Goal: Check status: Check status

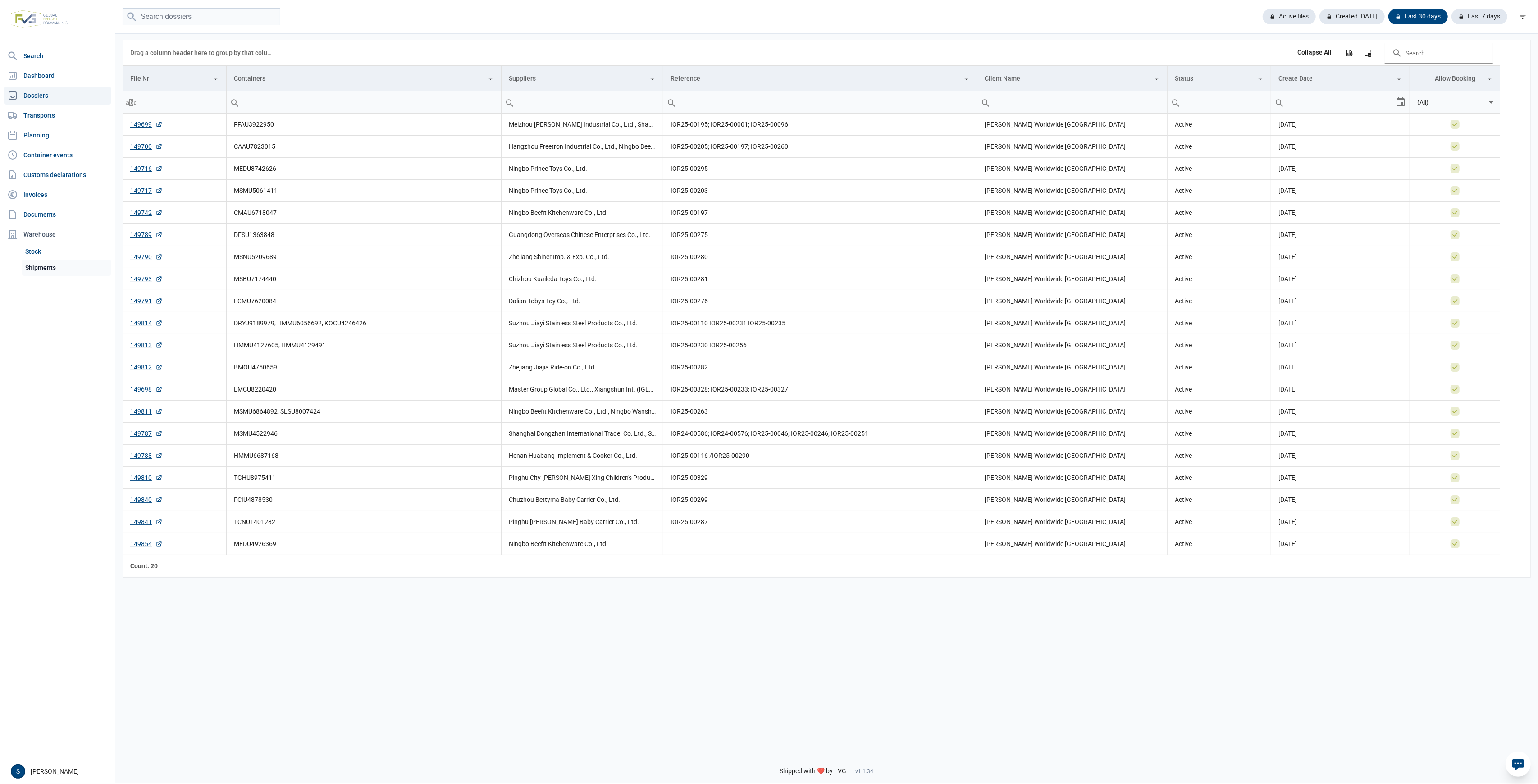
click at [56, 270] on link "Shipments" at bounding box center [66, 267] width 89 height 16
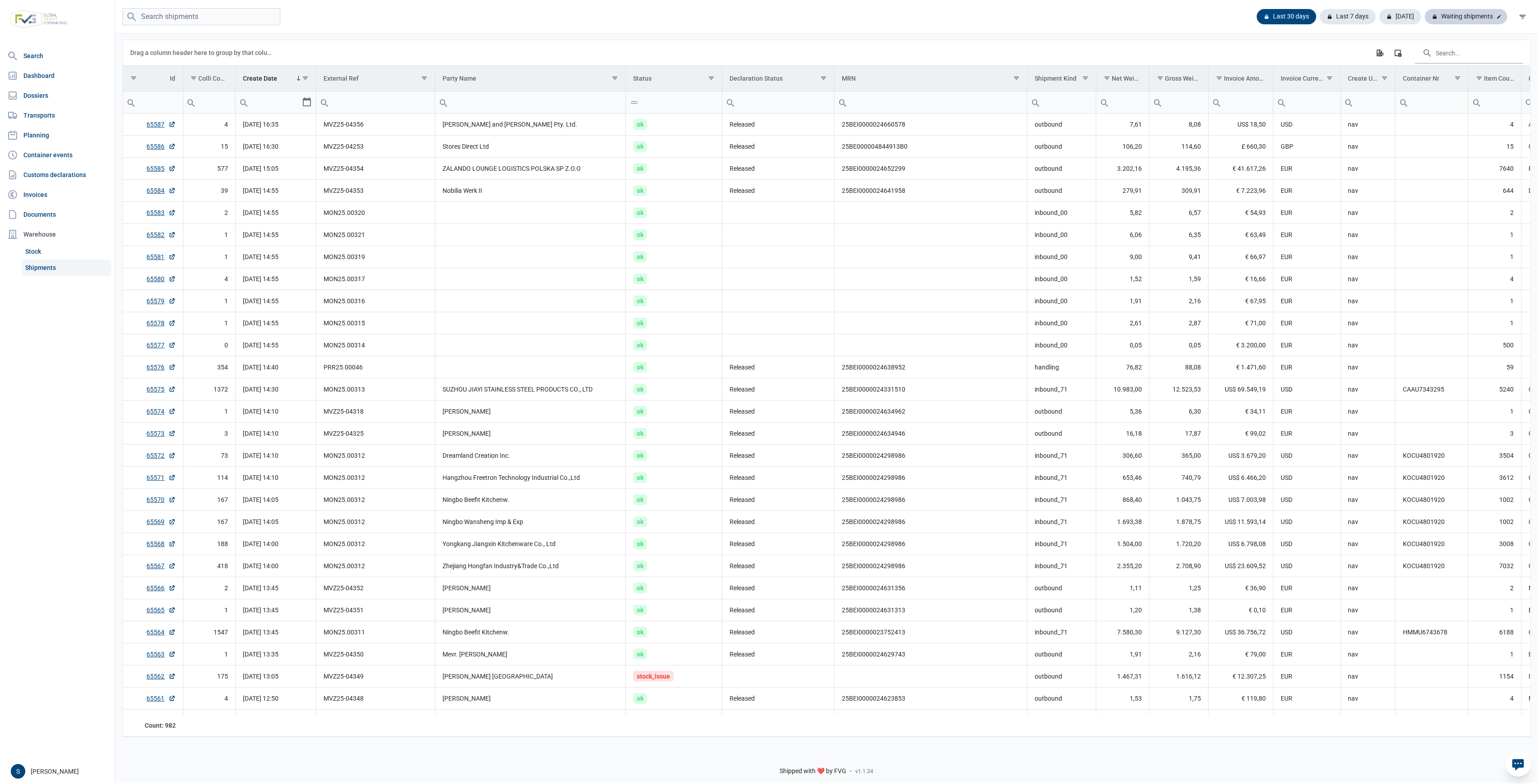
click at [1480, 20] on div "Waiting shipments" at bounding box center [1465, 16] width 82 height 16
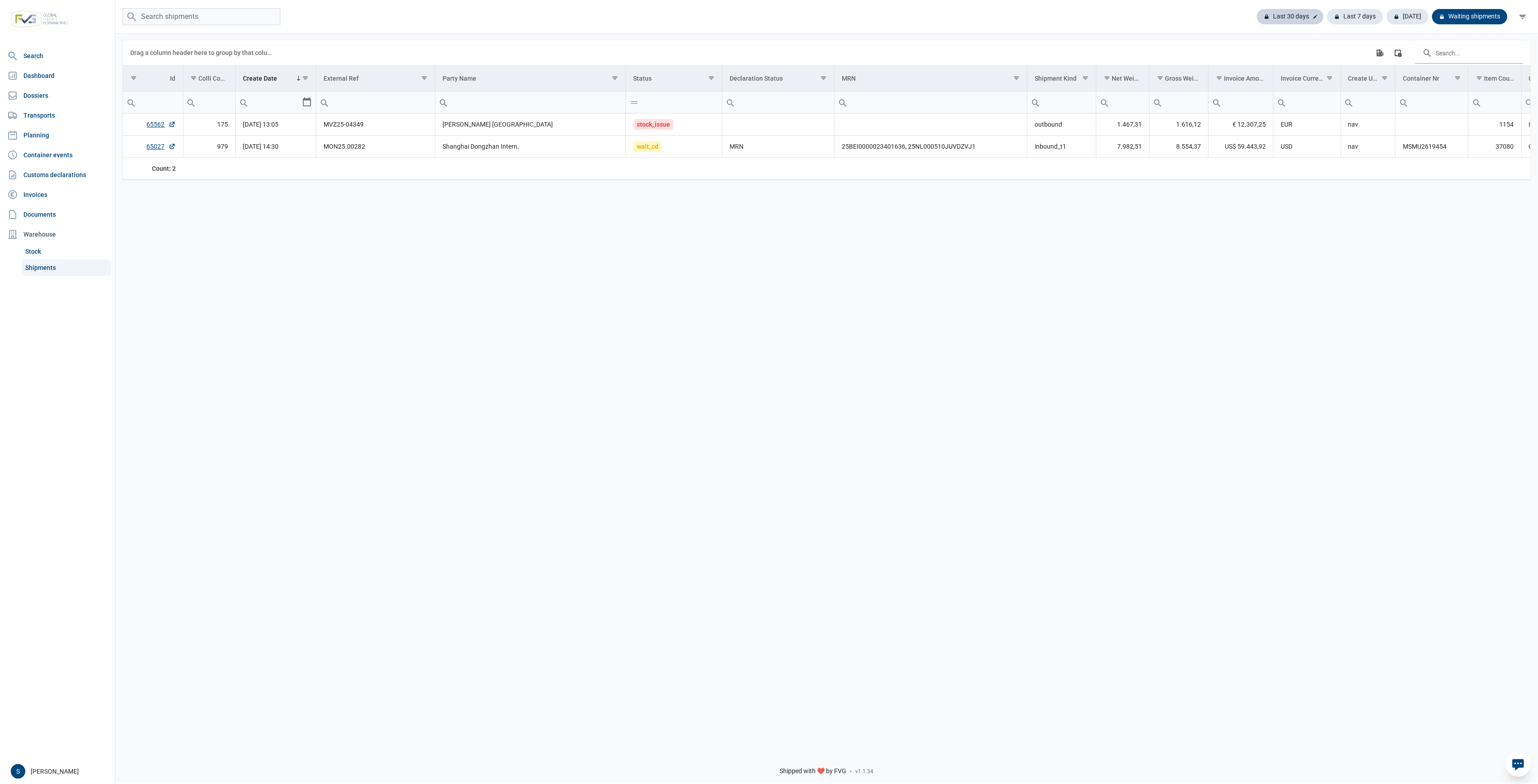
click at [1326, 17] on div "Last 30 days" at bounding box center [1355, 16] width 56 height 16
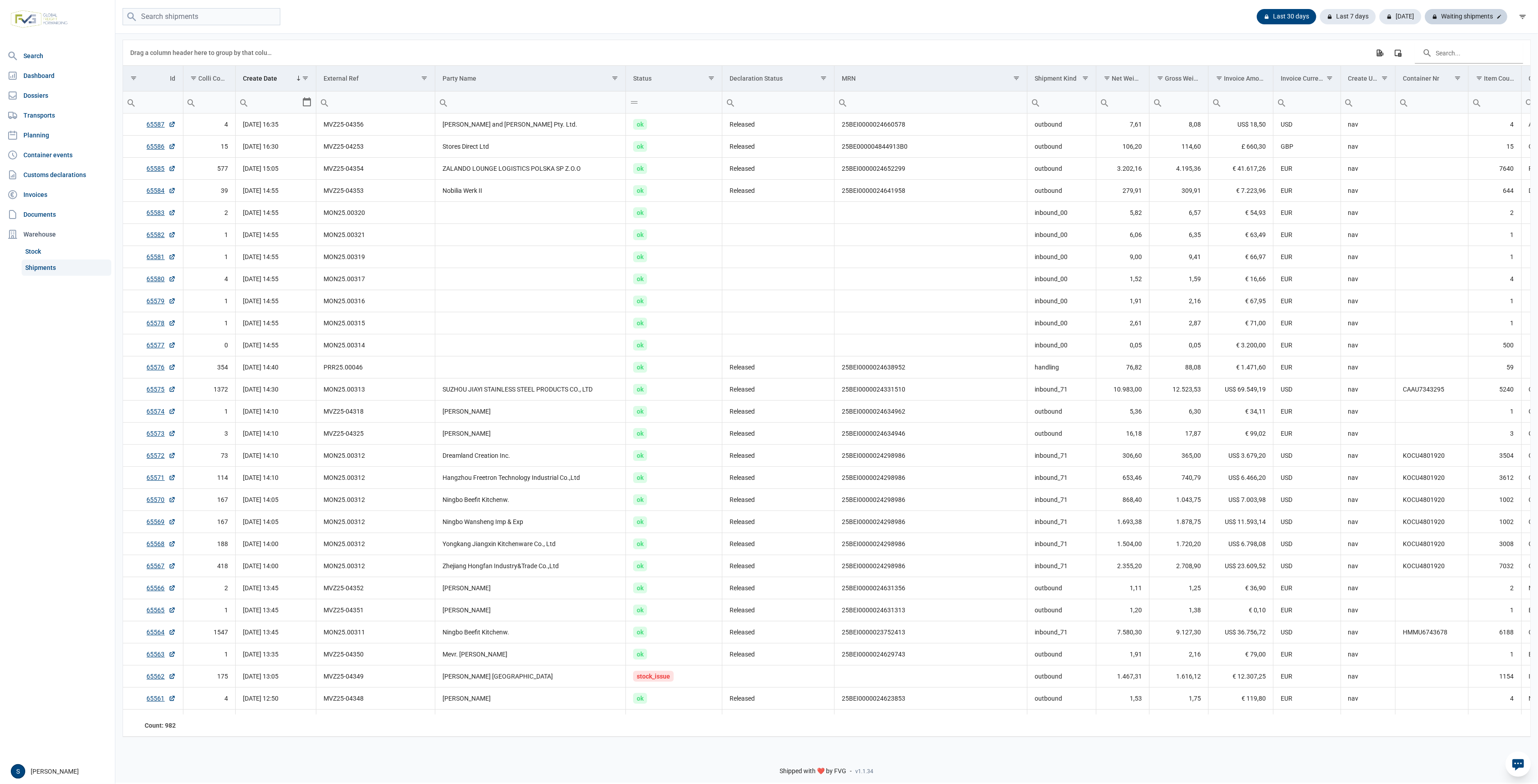
click at [1466, 11] on div "Waiting shipments" at bounding box center [1465, 16] width 82 height 16
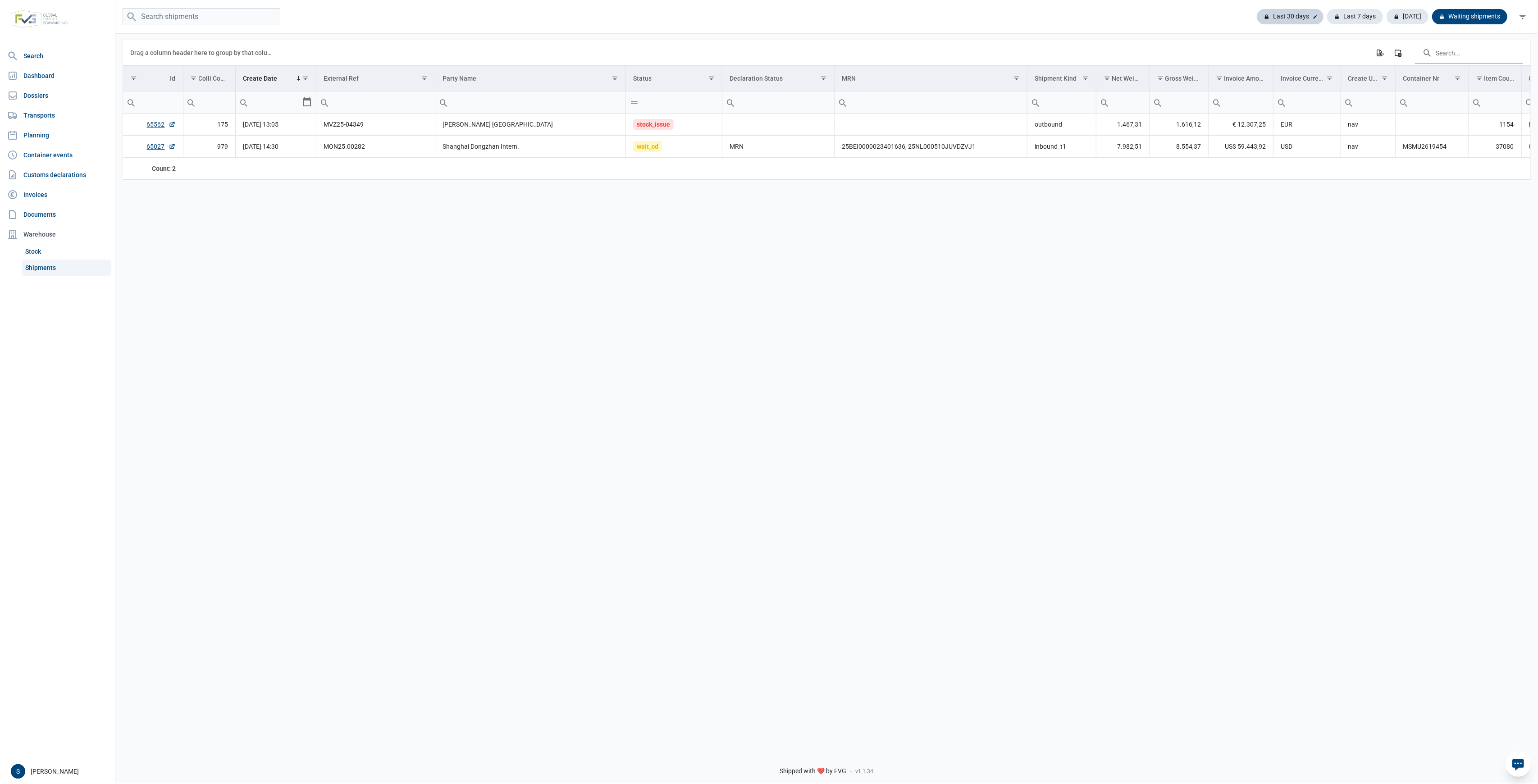
click at [1326, 16] on div "Last 30 days" at bounding box center [1355, 16] width 56 height 16
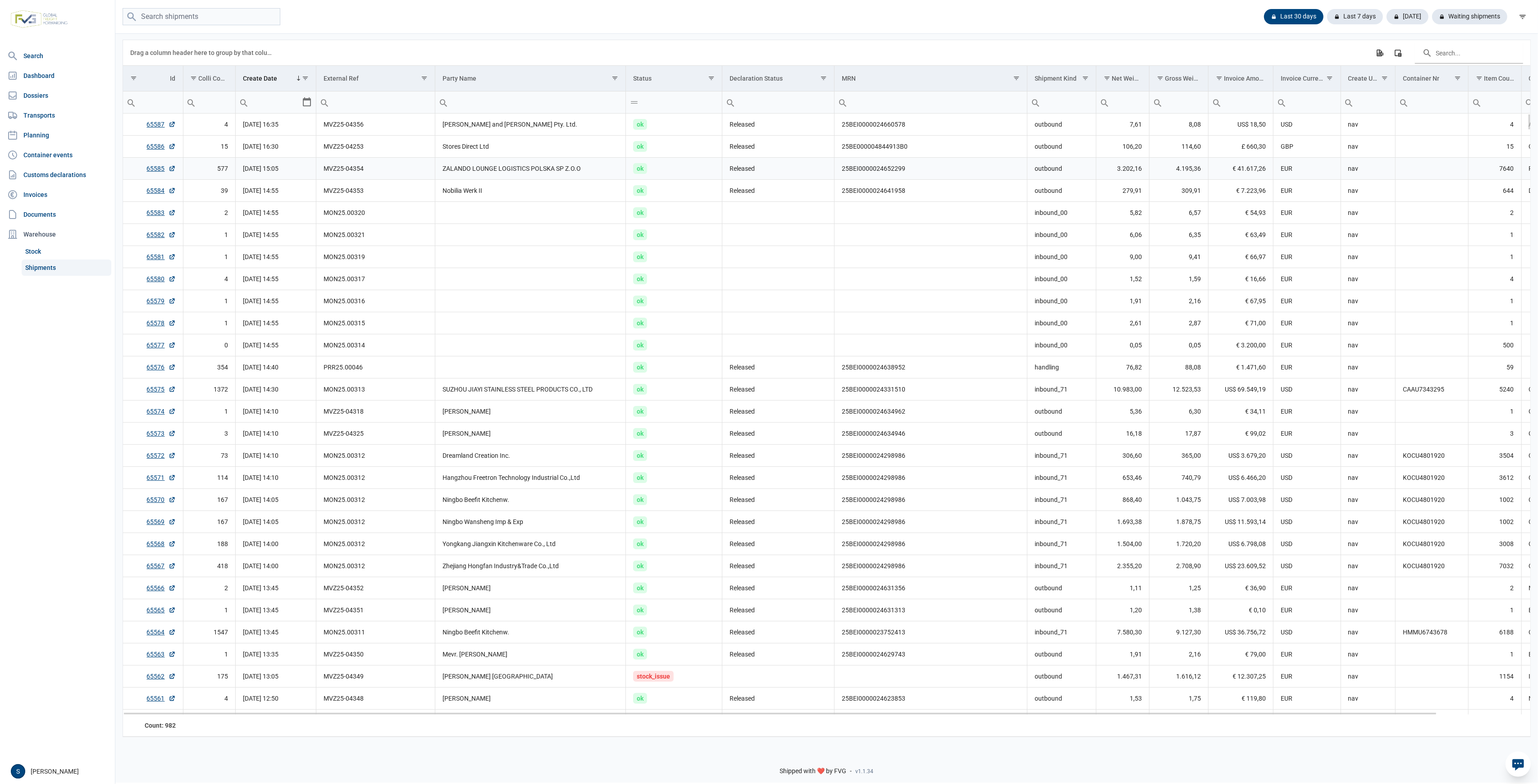
click at [529, 174] on td "ZALANDO LOUNGE LOGISTICS POLSKA SP Z.O.O" at bounding box center [531, 169] width 190 height 22
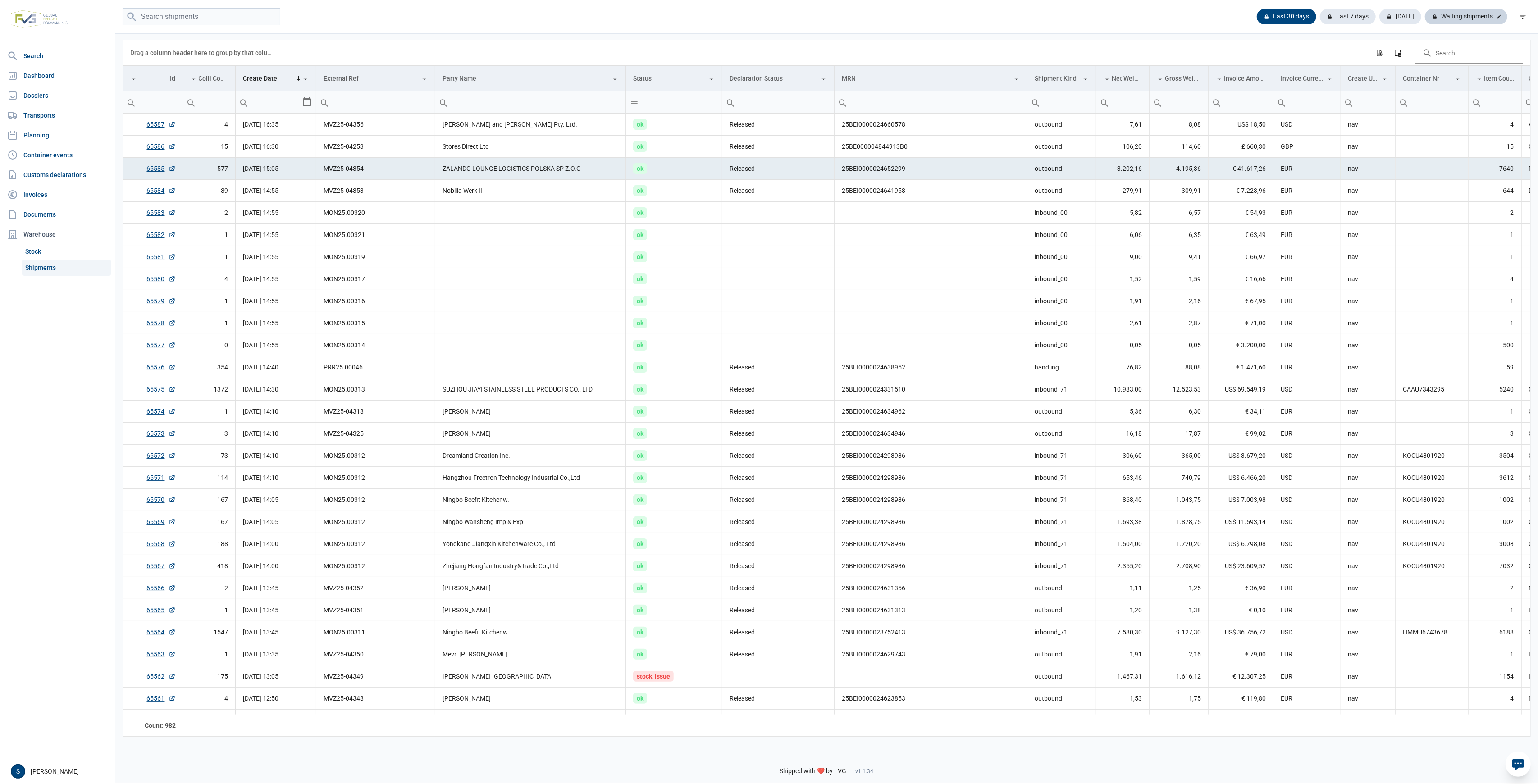
click at [1445, 19] on div "Waiting shipments" at bounding box center [1465, 16] width 82 height 16
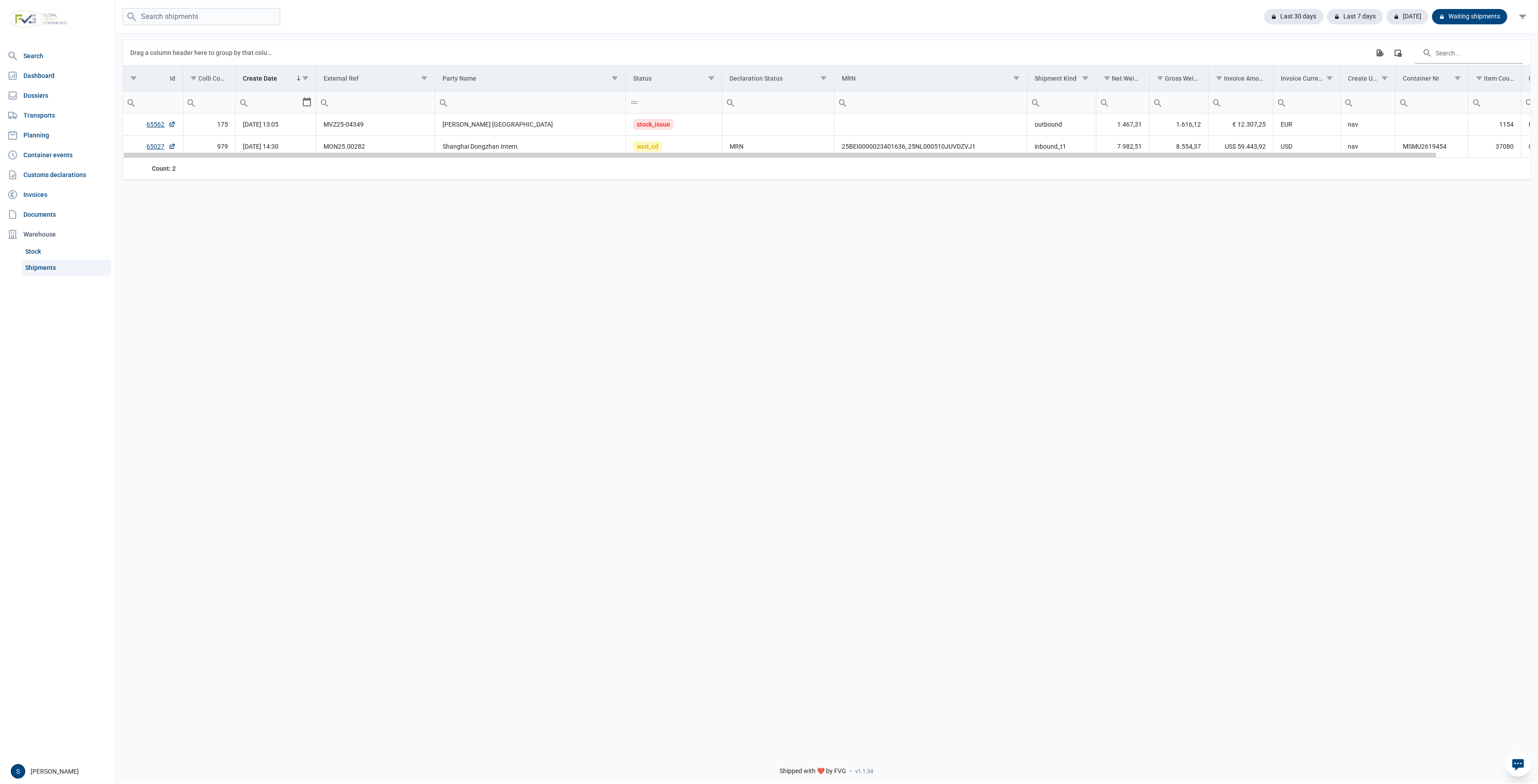
click at [791, 152] on td "MRN" at bounding box center [778, 147] width 113 height 22
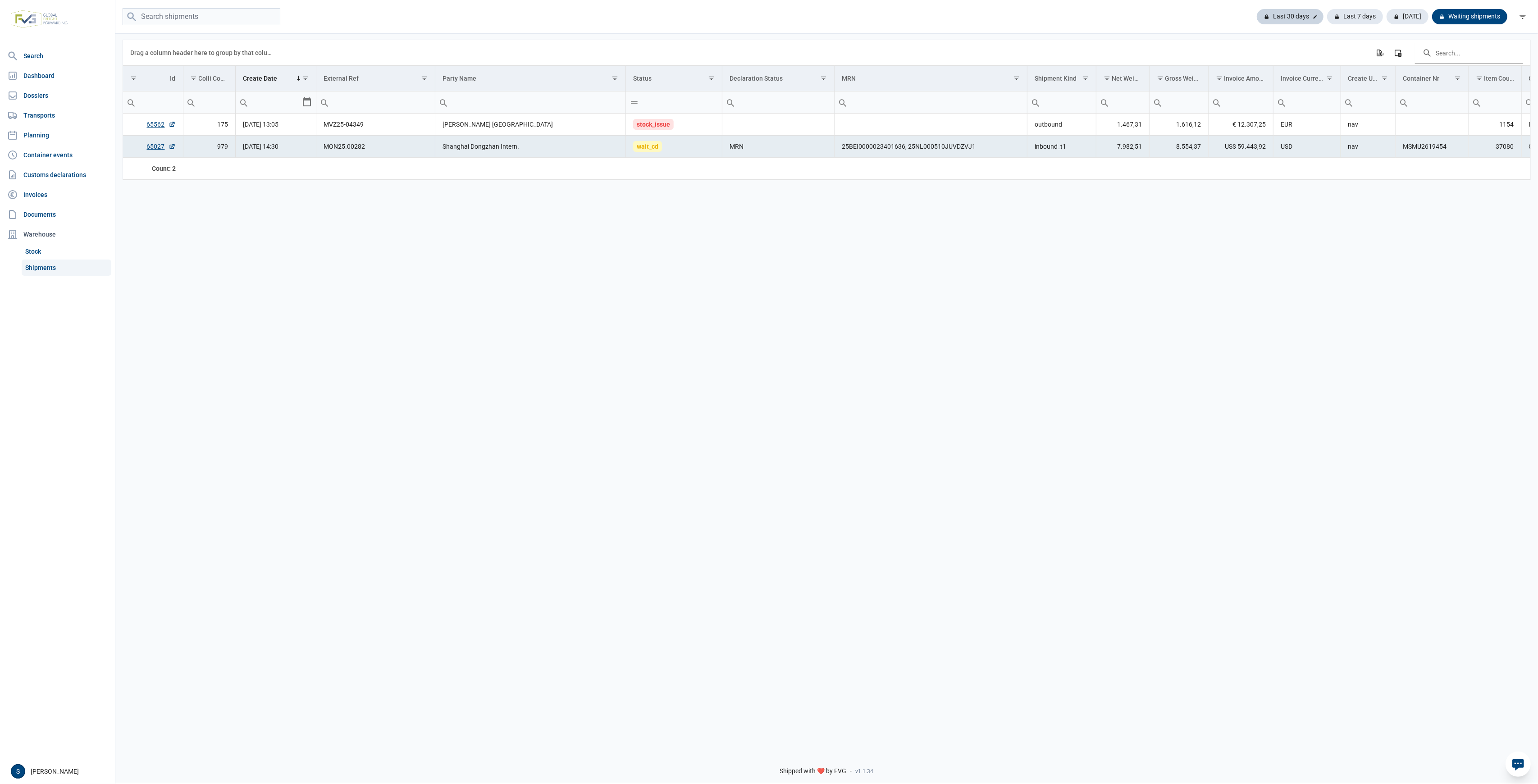
click at [1326, 20] on div "Last 30 days" at bounding box center [1355, 16] width 56 height 16
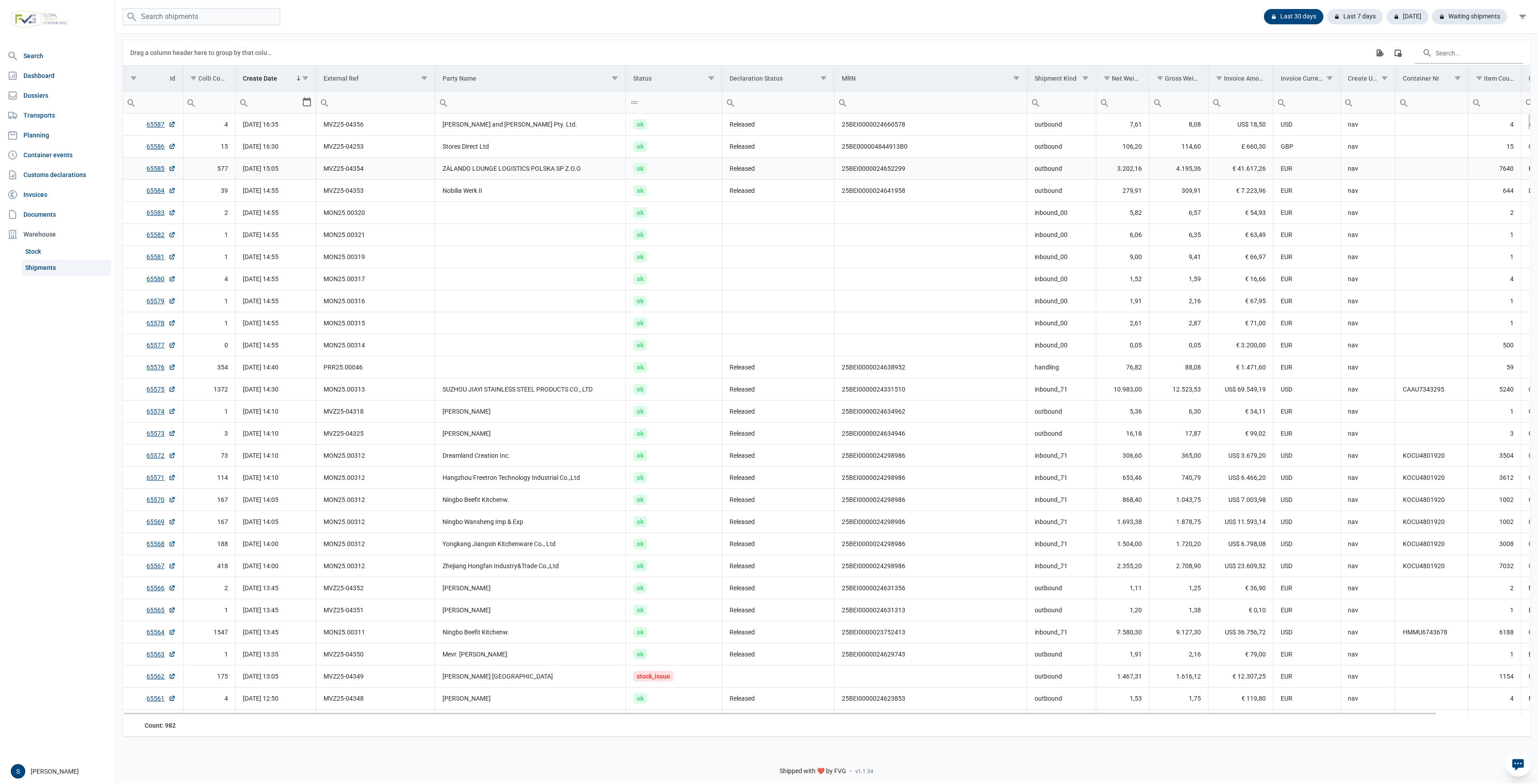
click at [540, 141] on td "Stores Direct Ltd" at bounding box center [531, 147] width 190 height 22
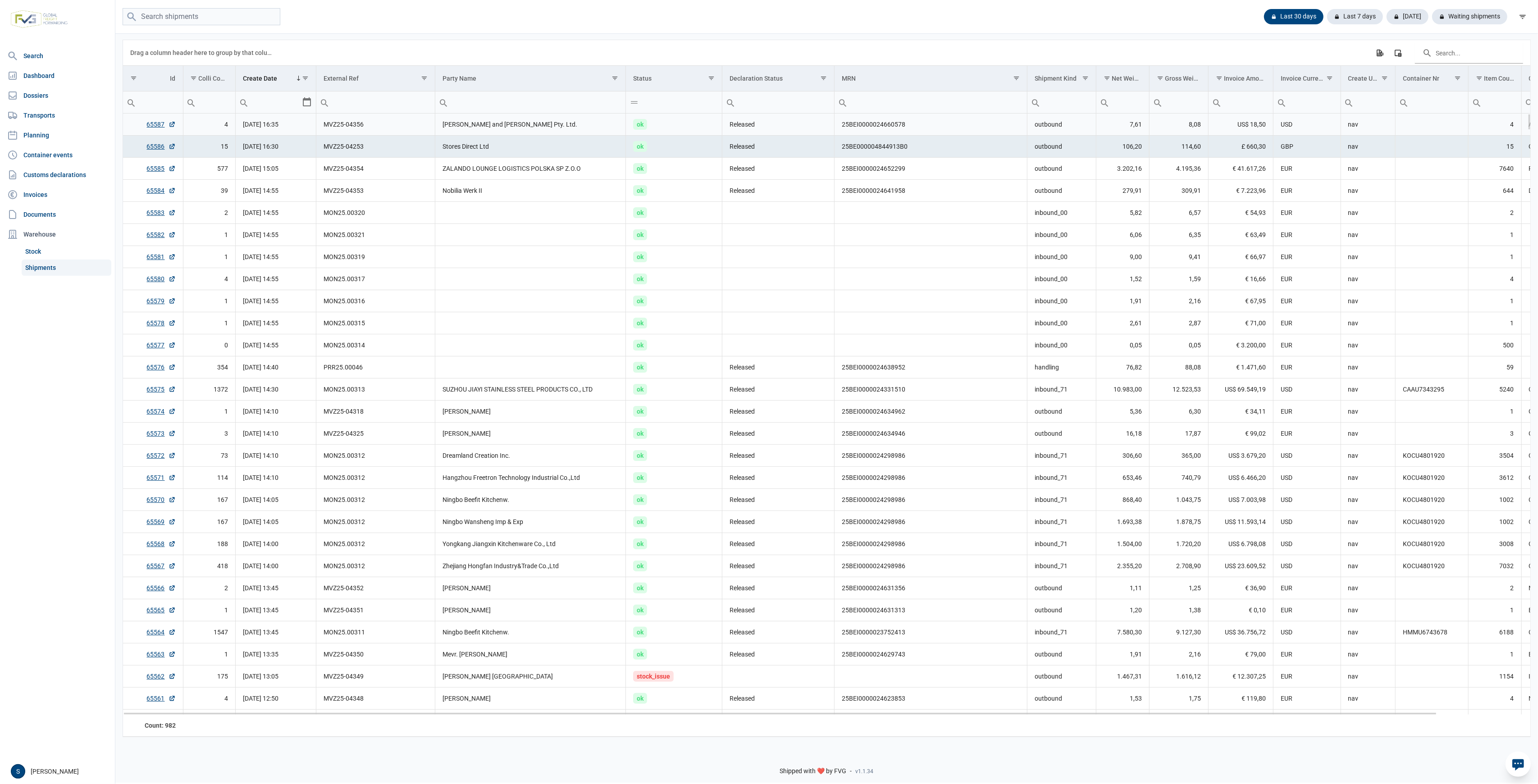
click at [542, 131] on td "Sheldon and Hammond Pty. Ltd." at bounding box center [531, 124] width 190 height 22
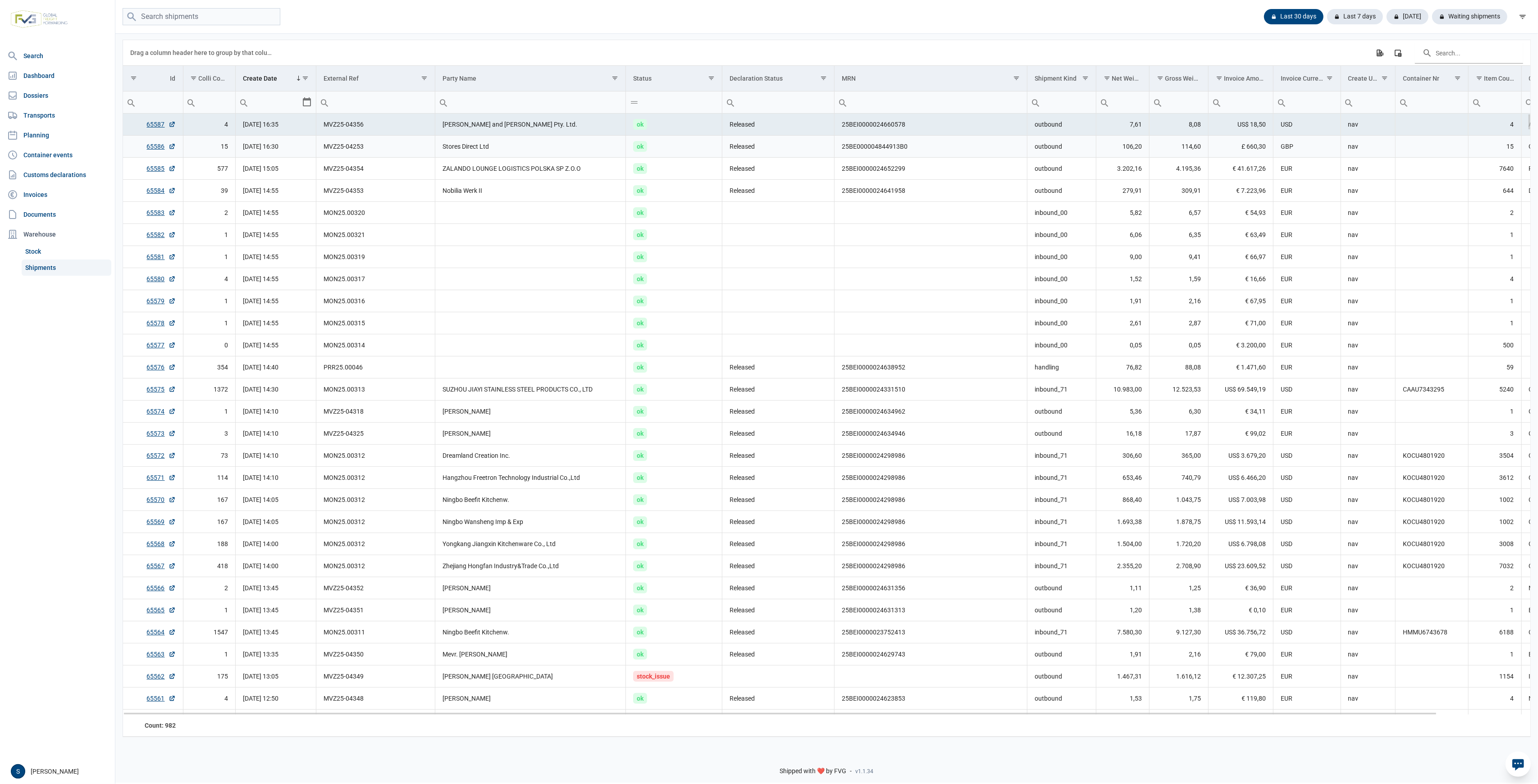
click at [510, 158] on td "ZALANDO LOUNGE LOGISTICS POLSKA SP Z.O.O" at bounding box center [531, 169] width 190 height 22
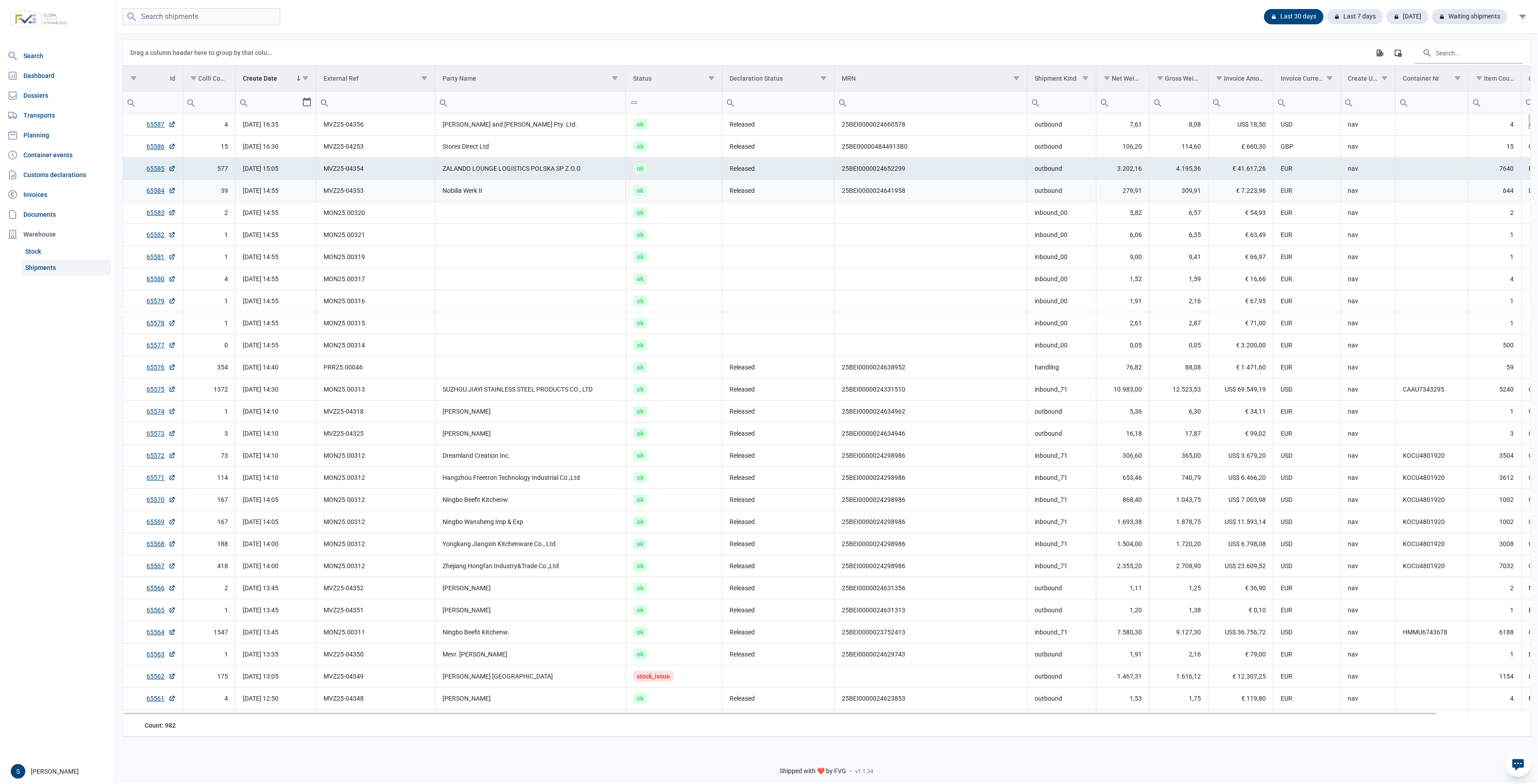
click at [503, 185] on td "Nobilia Werk II" at bounding box center [531, 190] width 190 height 22
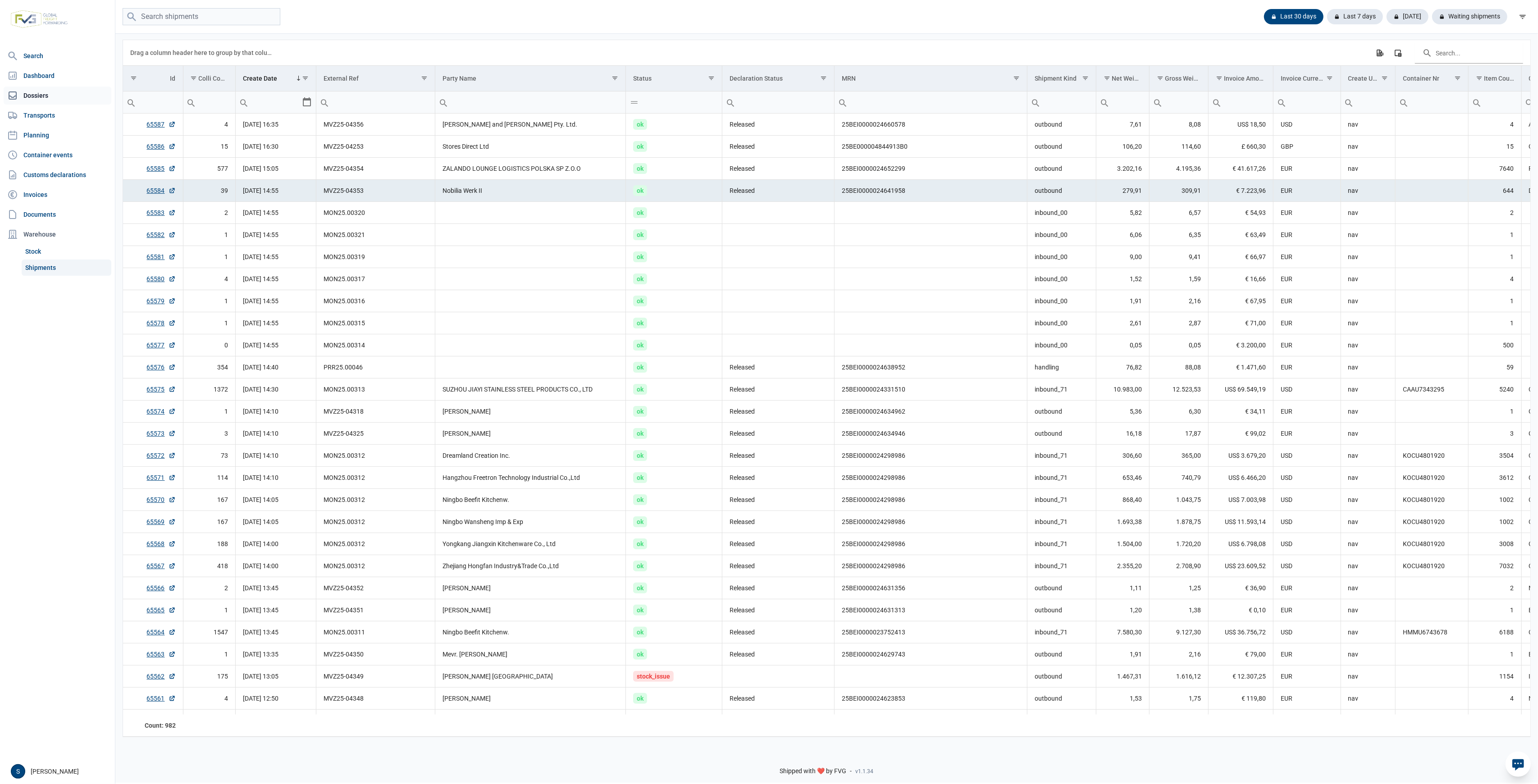
click at [68, 96] on link "Dossiers" at bounding box center [57, 95] width 108 height 18
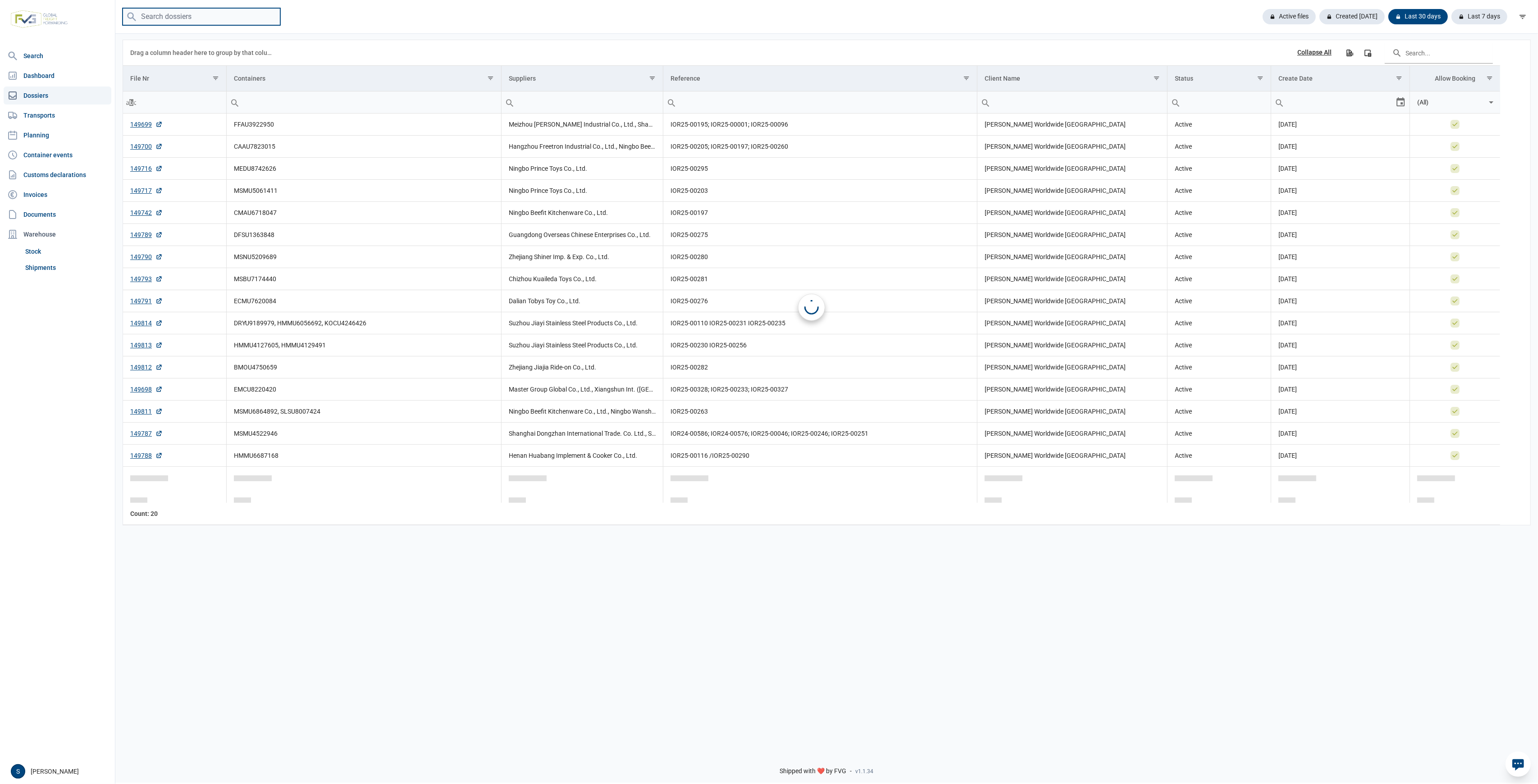
click at [206, 15] on input "search" at bounding box center [201, 16] width 158 height 17
paste input "TXGU6942132"
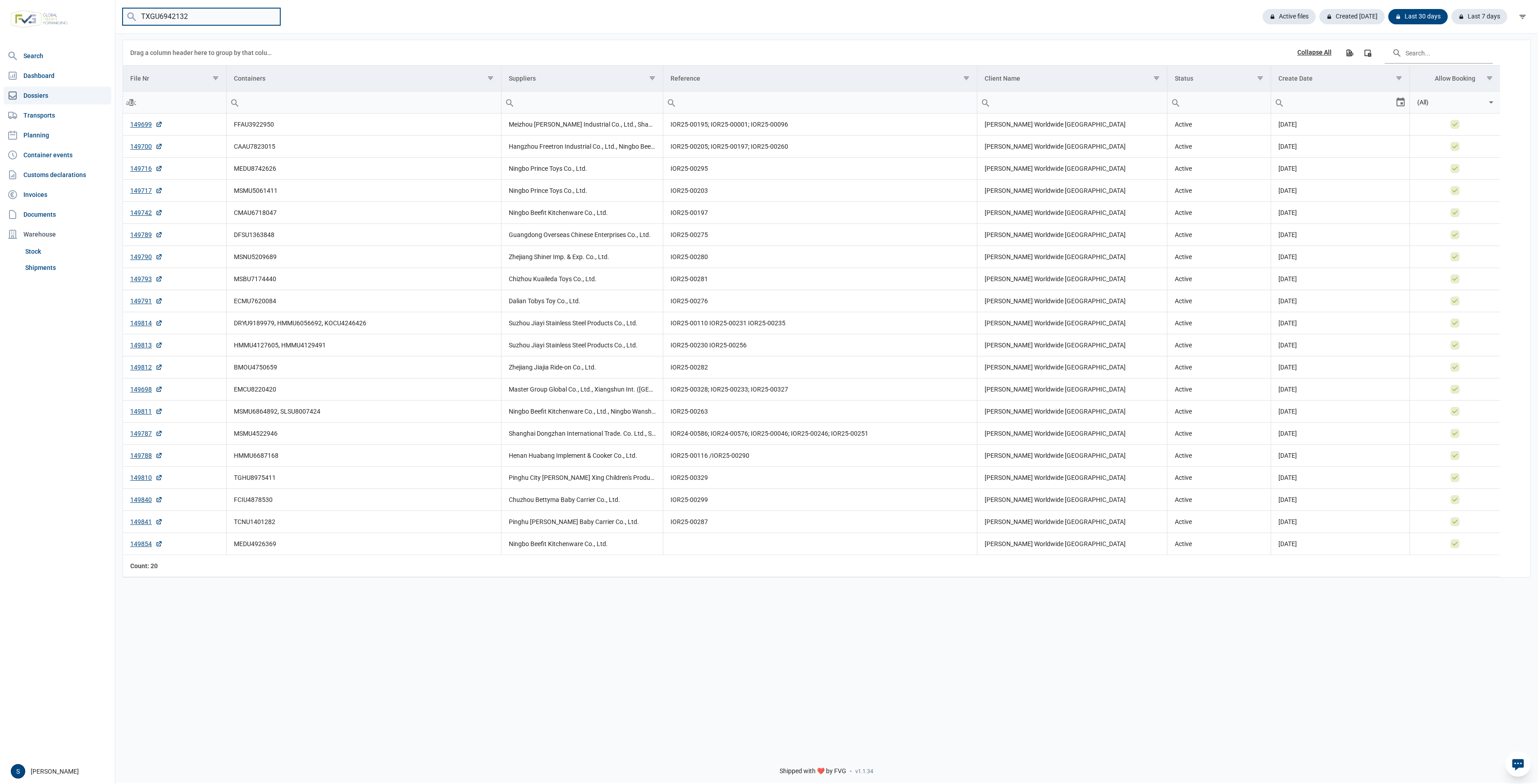
type input "TXGU6942132"
click at [1320, 17] on div "Active files" at bounding box center [1352, 16] width 65 height 16
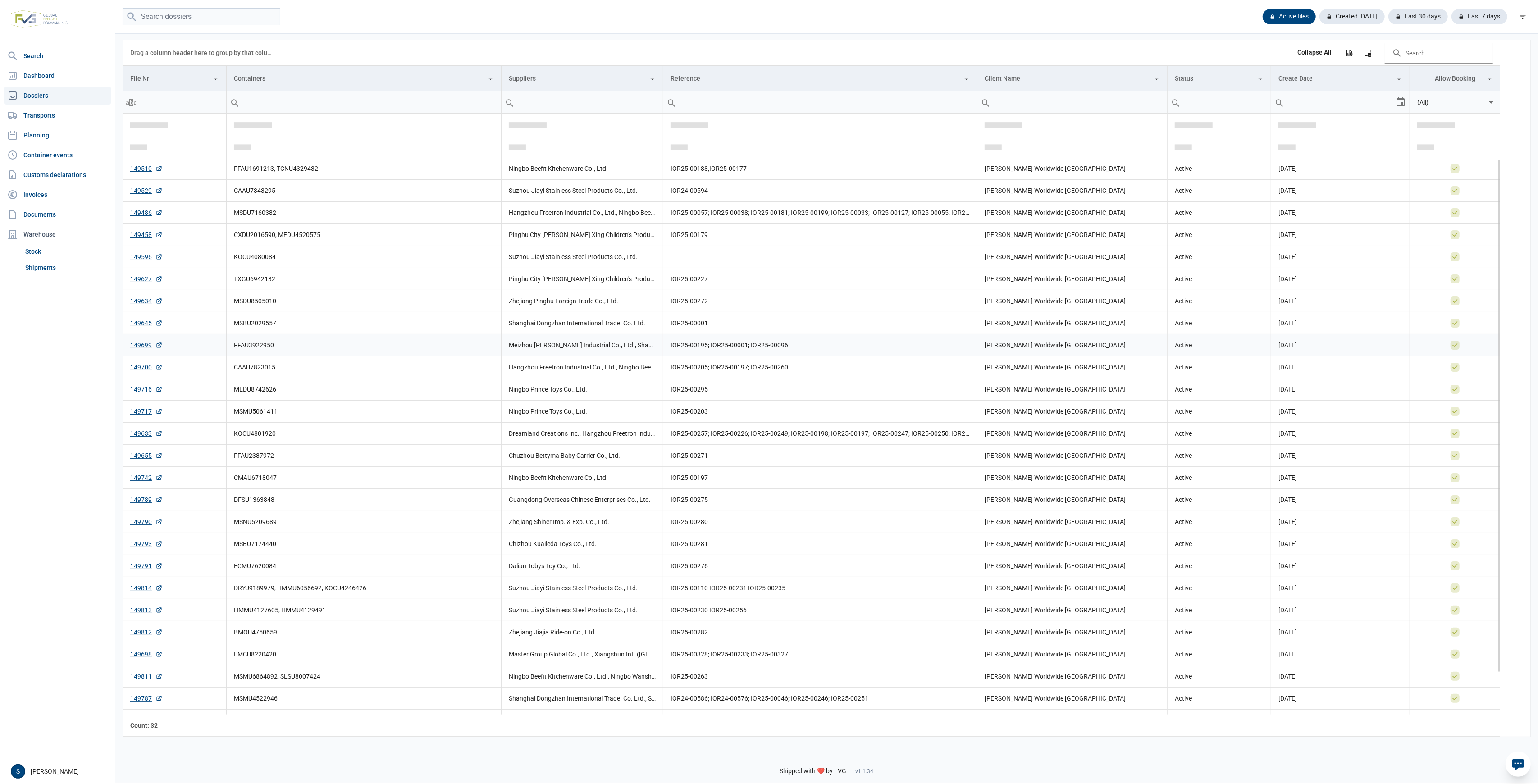
scroll to position [103, 0]
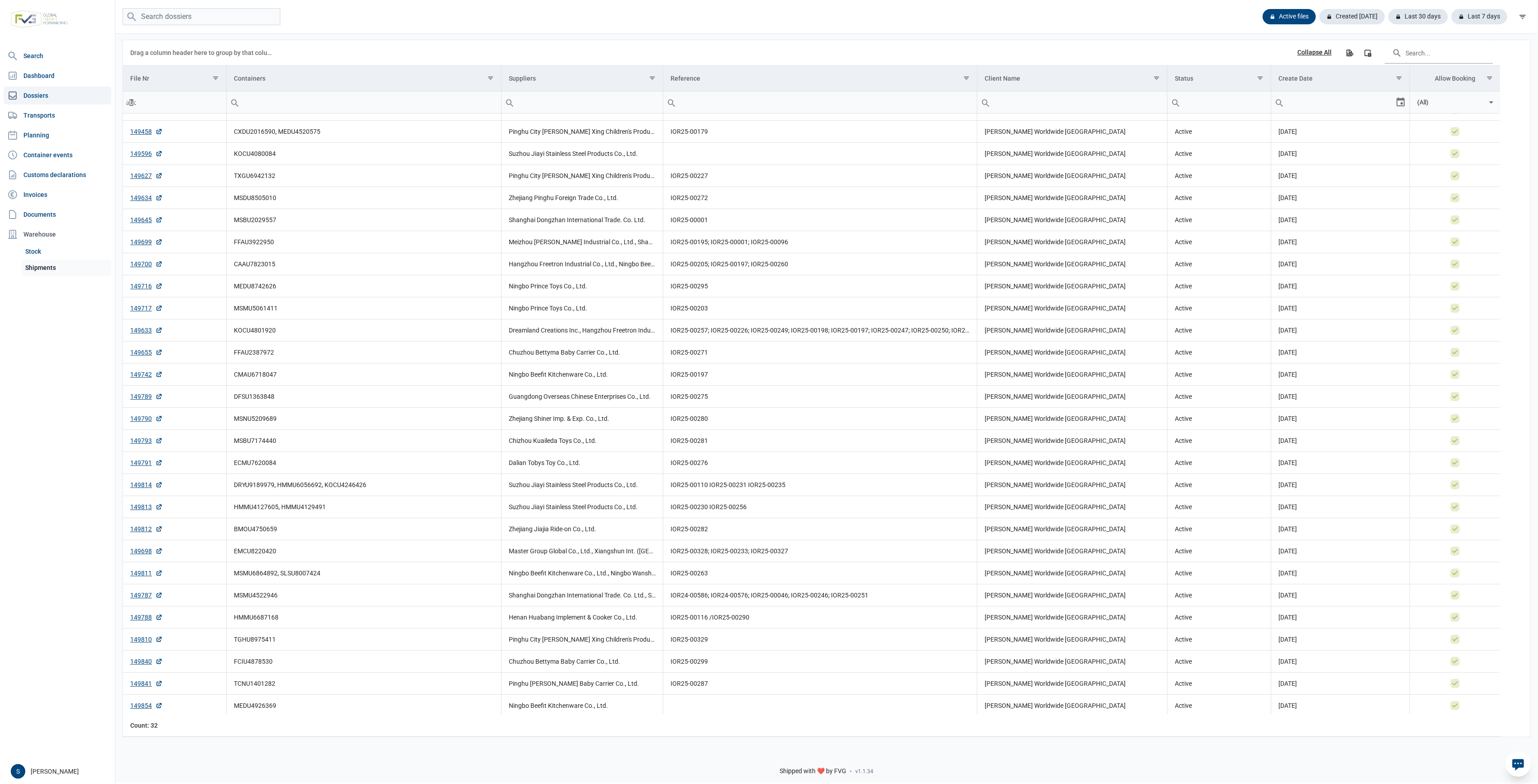
click at [62, 261] on link "Shipments" at bounding box center [66, 267] width 89 height 16
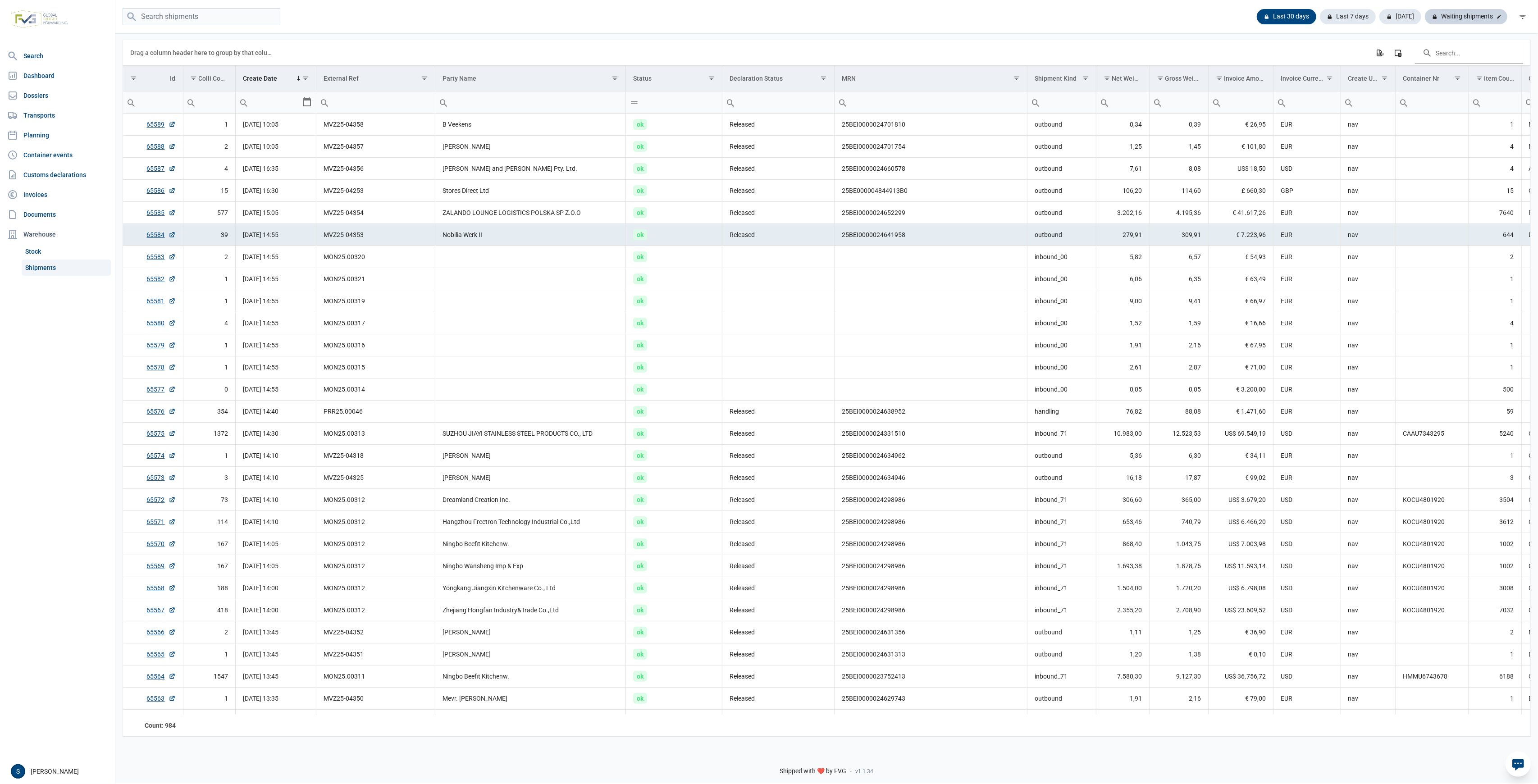
click at [1481, 19] on div "Waiting shipments" at bounding box center [1465, 16] width 82 height 16
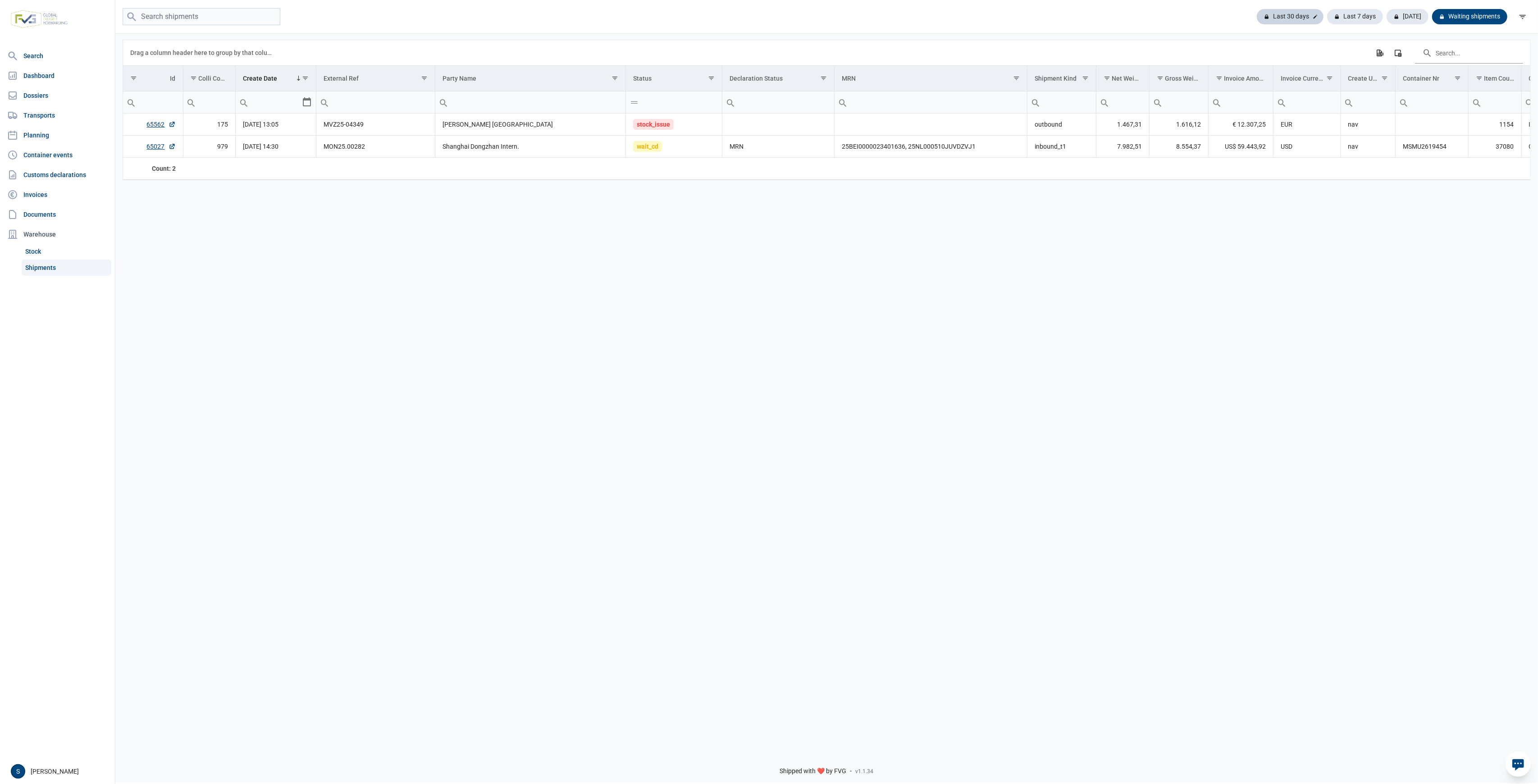
click at [1326, 20] on div "Last 30 days" at bounding box center [1355, 16] width 56 height 16
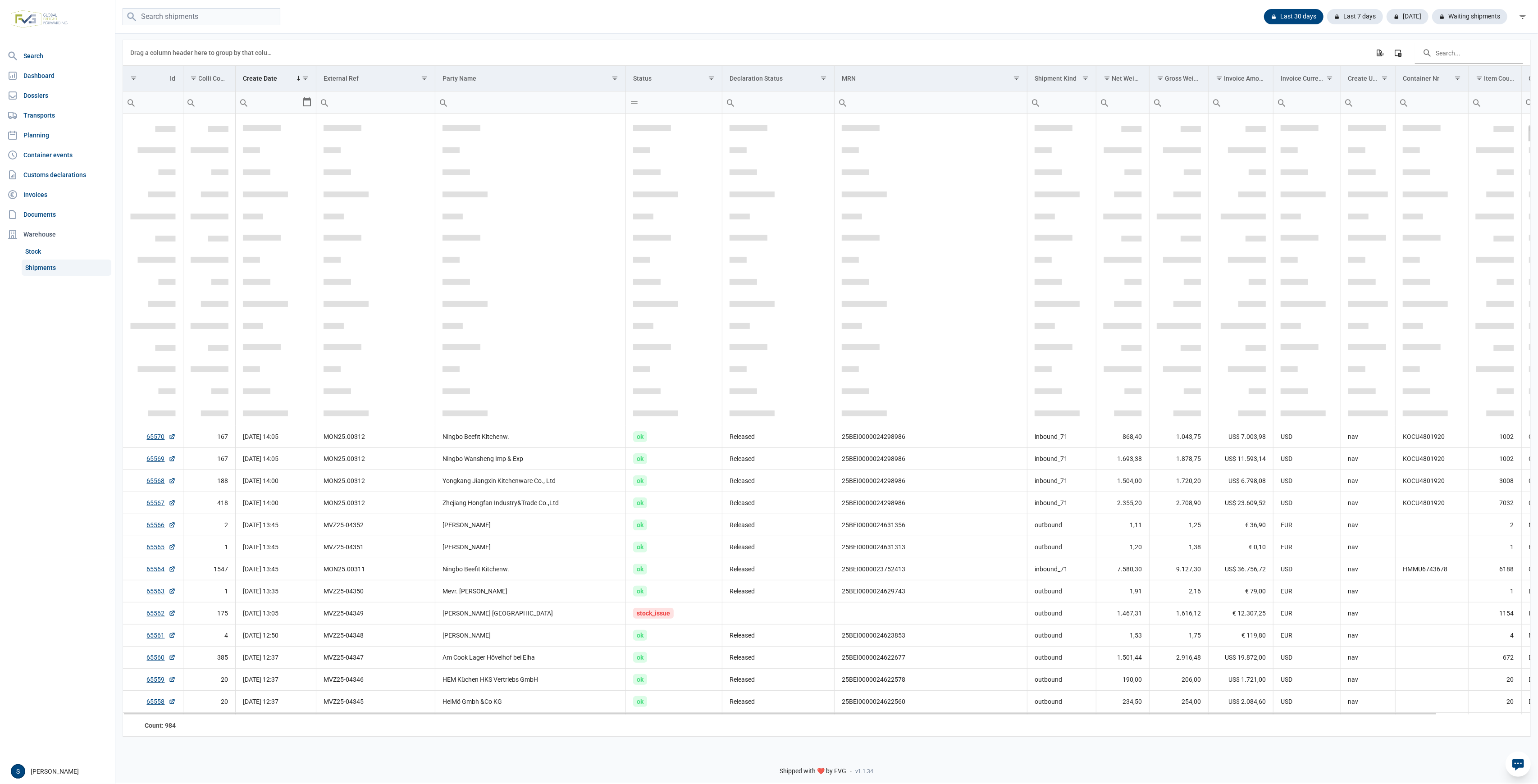
scroll to position [427, 0]
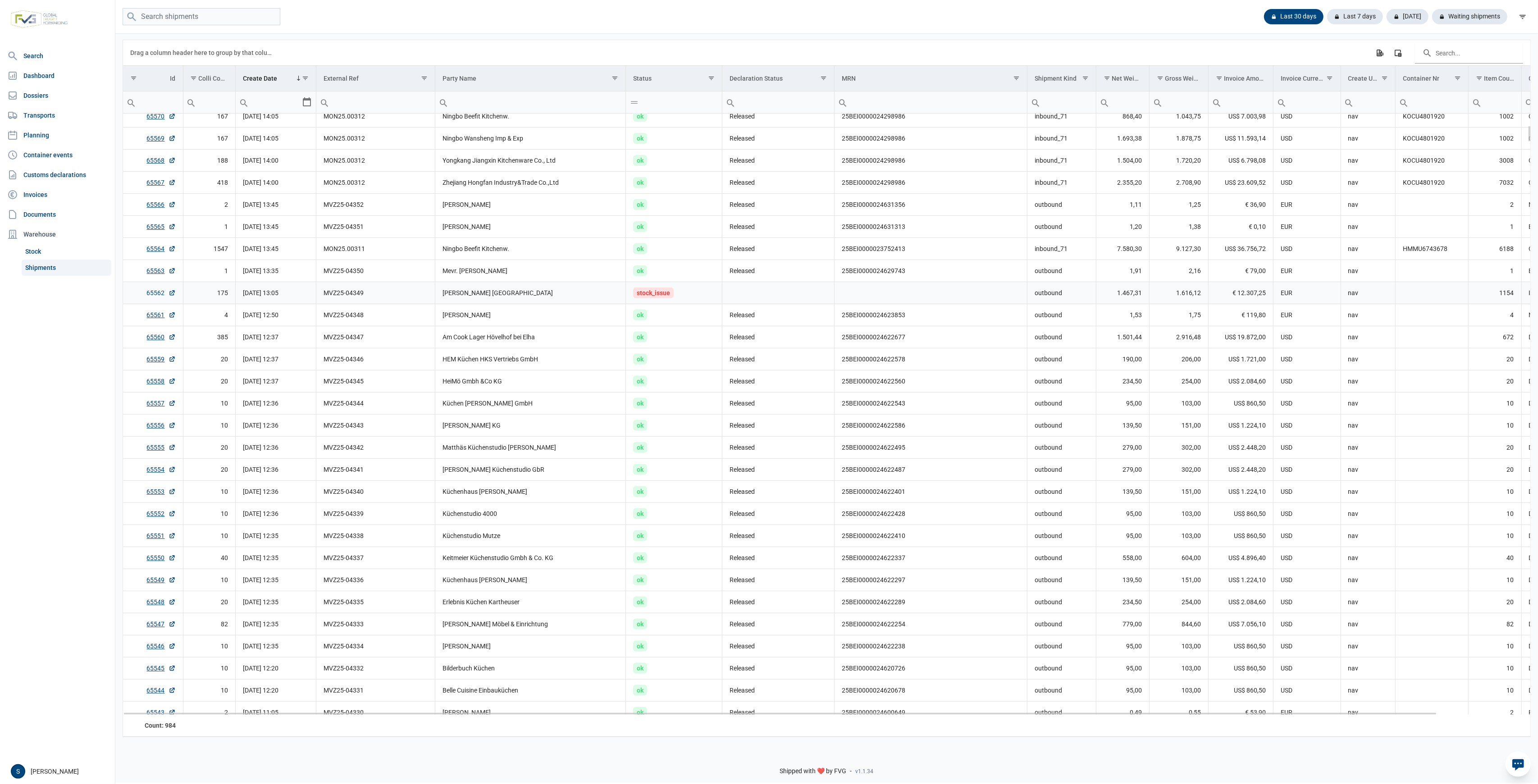
click at [154, 292] on link "65562" at bounding box center [161, 292] width 29 height 9
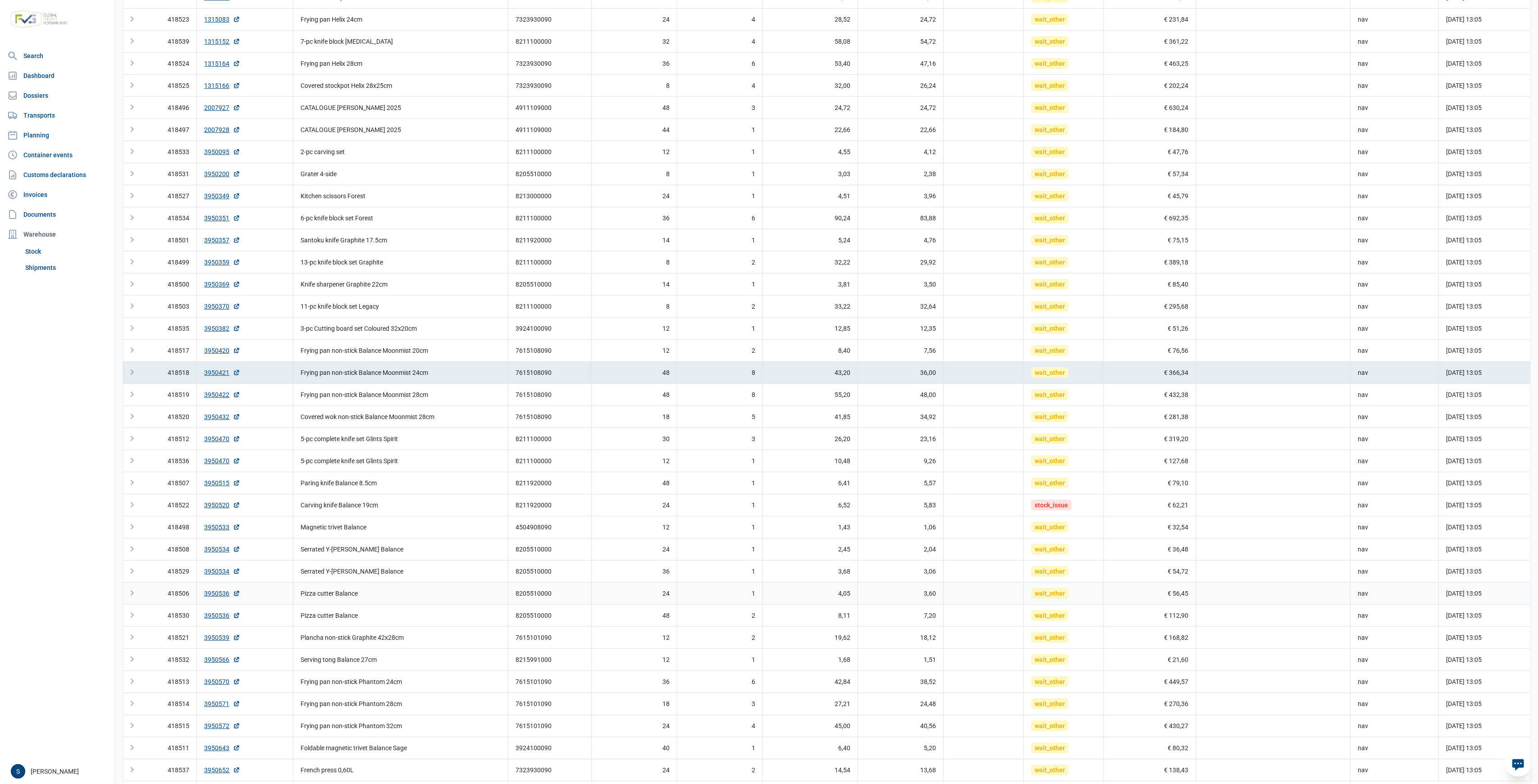
scroll to position [408, 0]
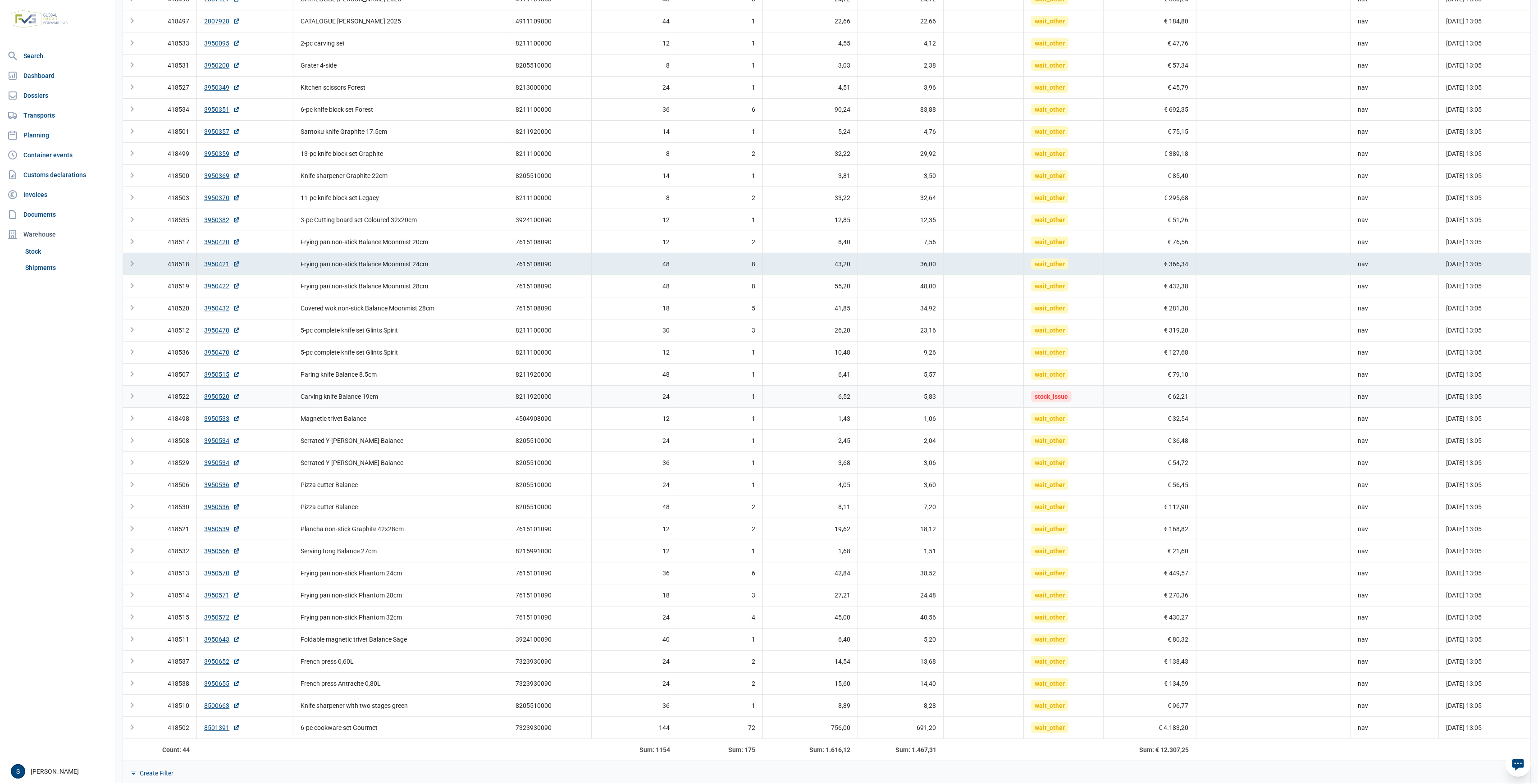
click at [783, 387] on td "6,52" at bounding box center [810, 396] width 95 height 22
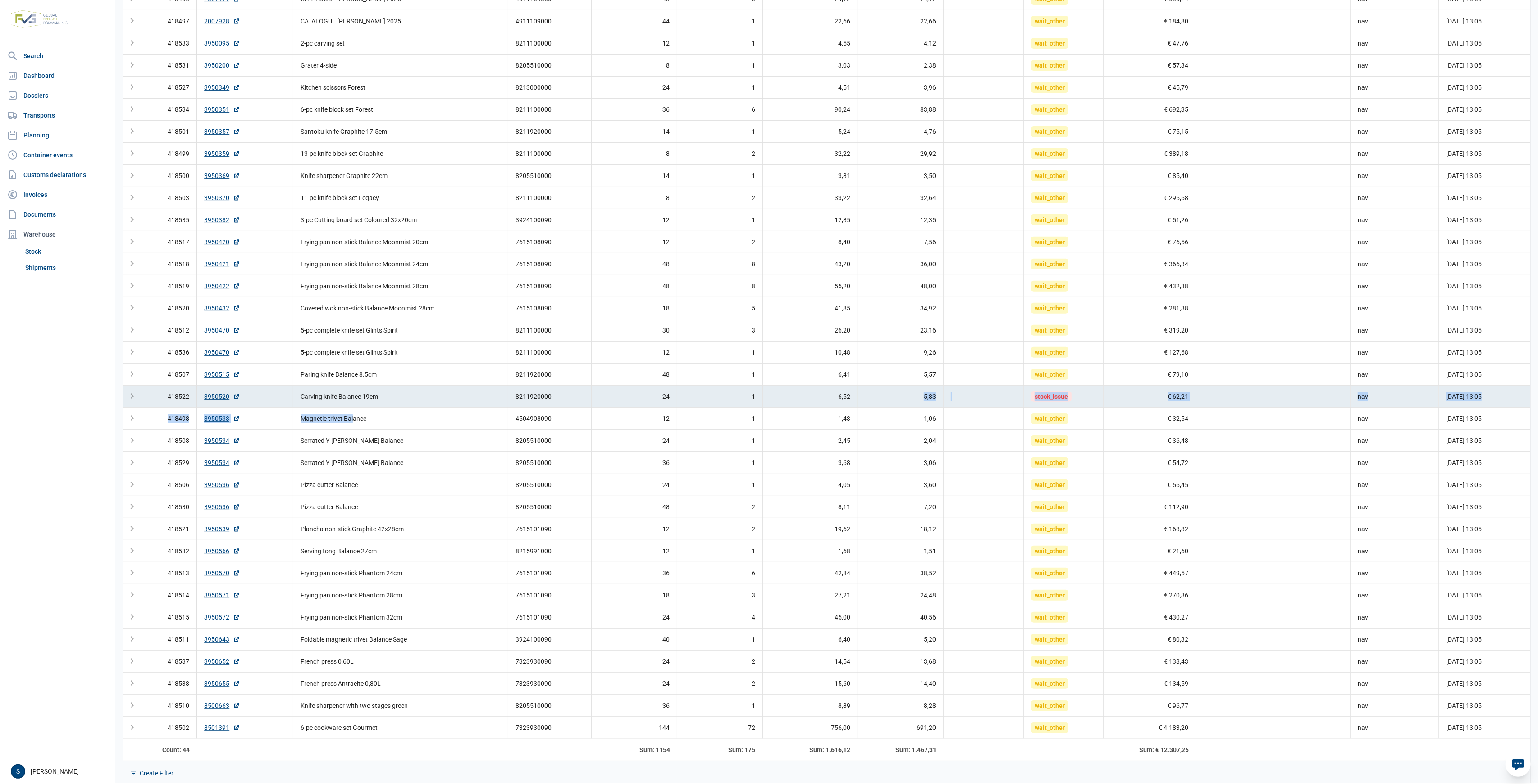
drag, startPoint x: 890, startPoint y: 396, endPoint x: 290, endPoint y: 408, distance: 600.1
click at [317, 408] on tbody "418509 1100033 3in1 sharpener 8205510000 24 1 6,75 6,00 wait_other € 87,55 nav …" at bounding box center [827, 252] width 1407 height 971
click at [285, 452] on td "3950534" at bounding box center [245, 462] width 96 height 22
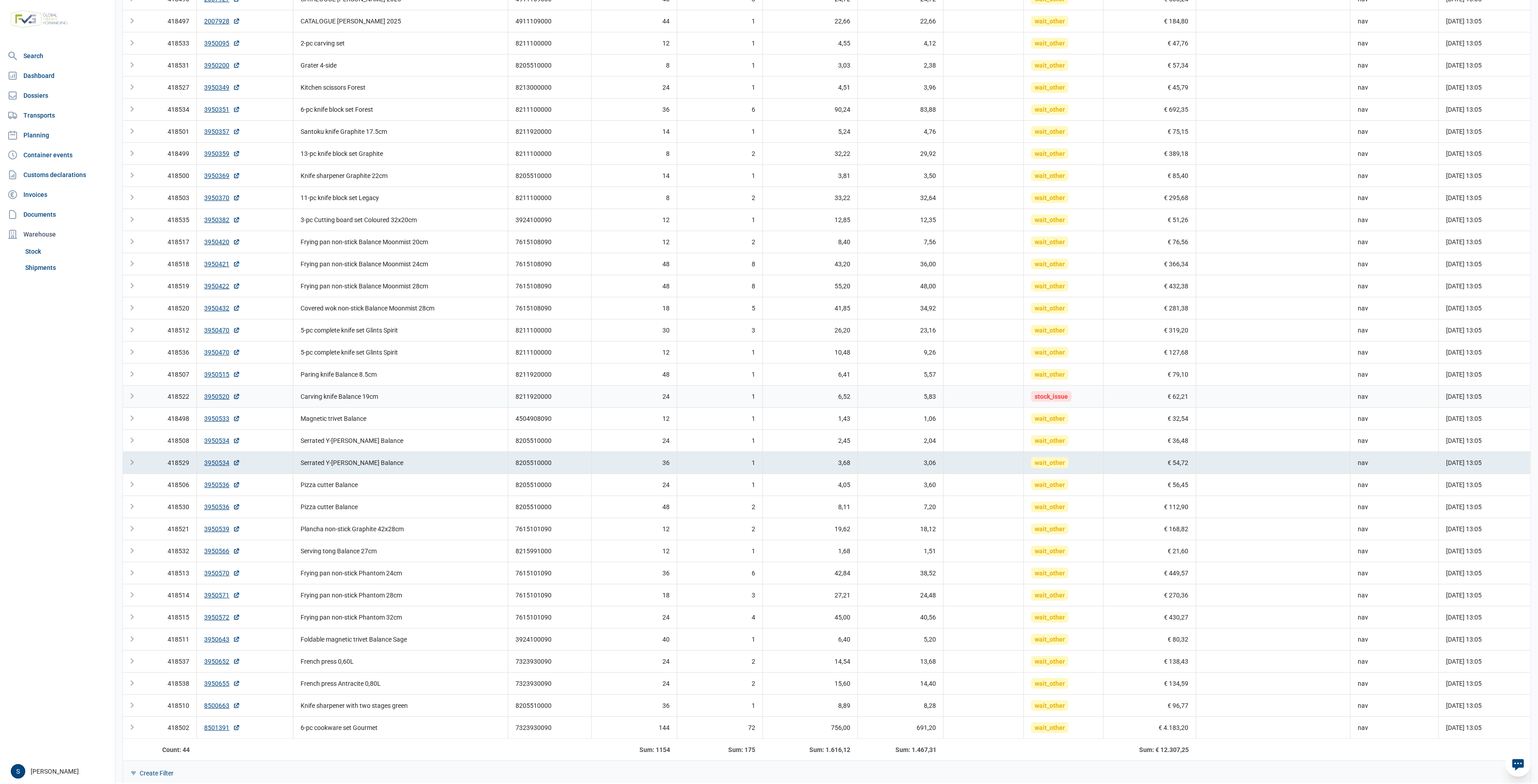
click at [289, 397] on td "3950520" at bounding box center [245, 396] width 96 height 22
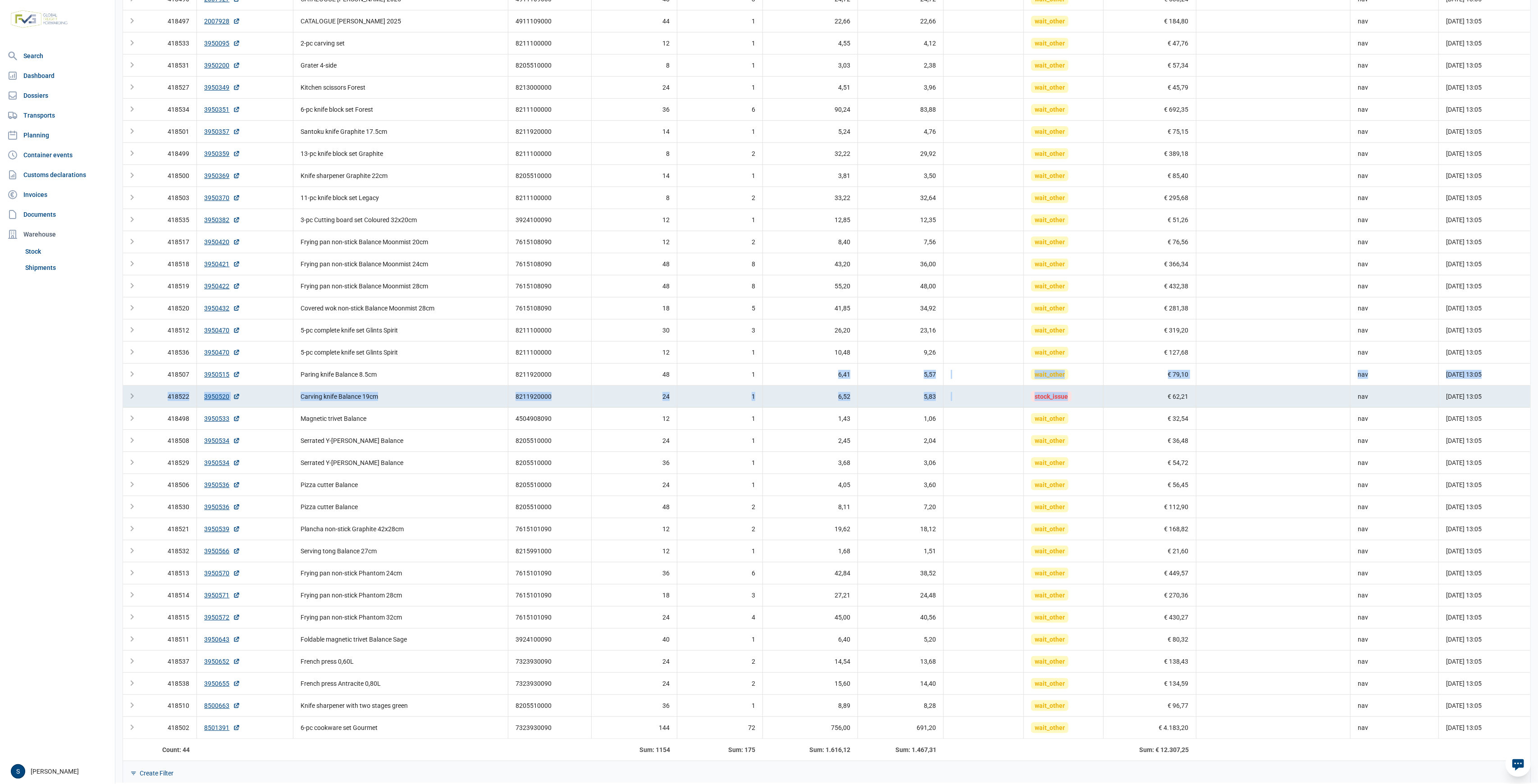
drag, startPoint x: 1077, startPoint y: 395, endPoint x: 766, endPoint y: 362, distance: 312.7
click at [766, 362] on tbody "418509 1100033 3in1 sharpener 8205510000 24 1 6,75 6,00 wait_other € 87,55 nav …" at bounding box center [827, 252] width 1407 height 971
click at [966, 408] on td "Data grid with 44 rows and 14 columns" at bounding box center [983, 418] width 81 height 22
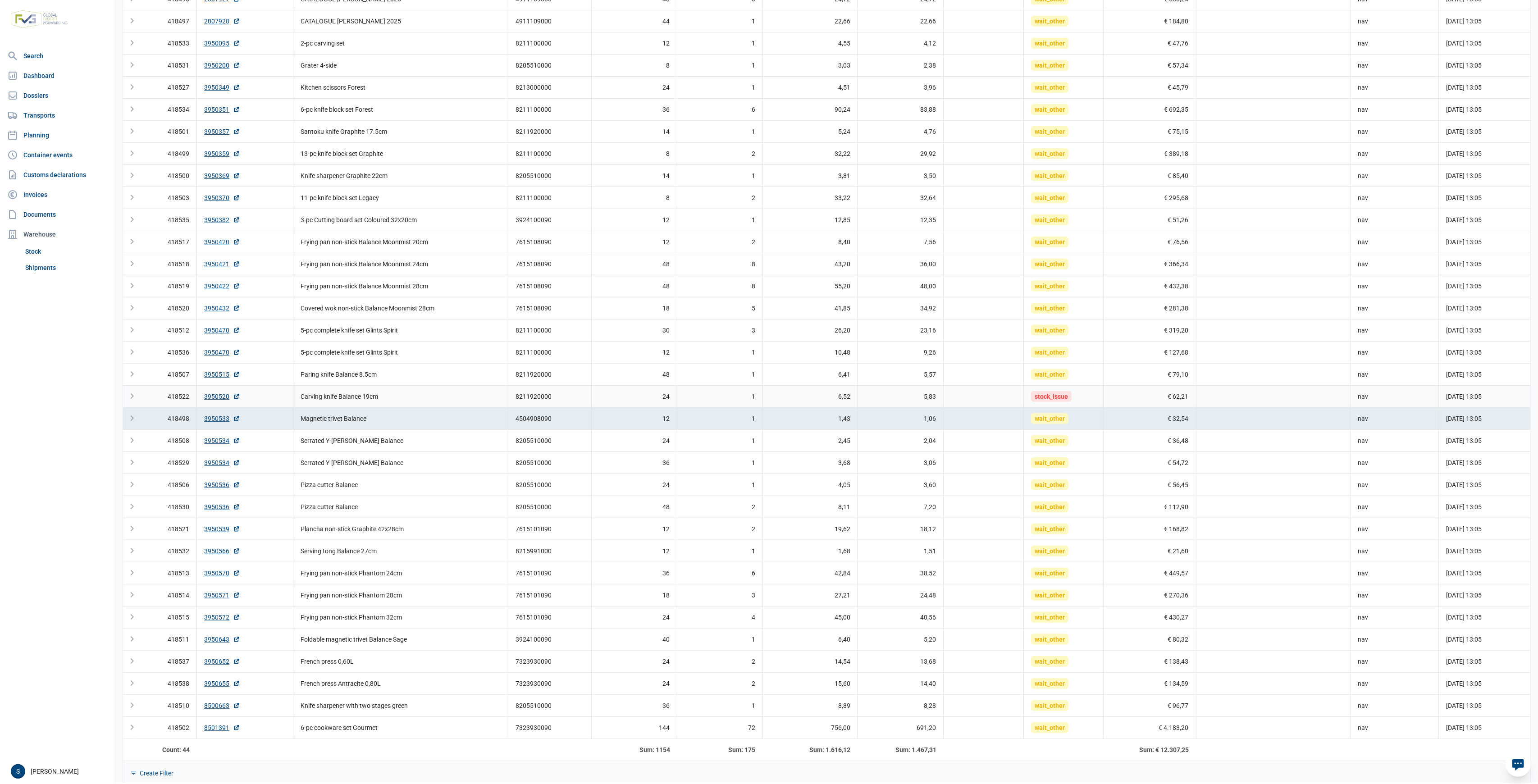
drag, startPoint x: 1042, startPoint y: 398, endPoint x: 1096, endPoint y: 391, distance: 54.5
click at [1053, 393] on span "stock_issue" at bounding box center [1051, 396] width 41 height 11
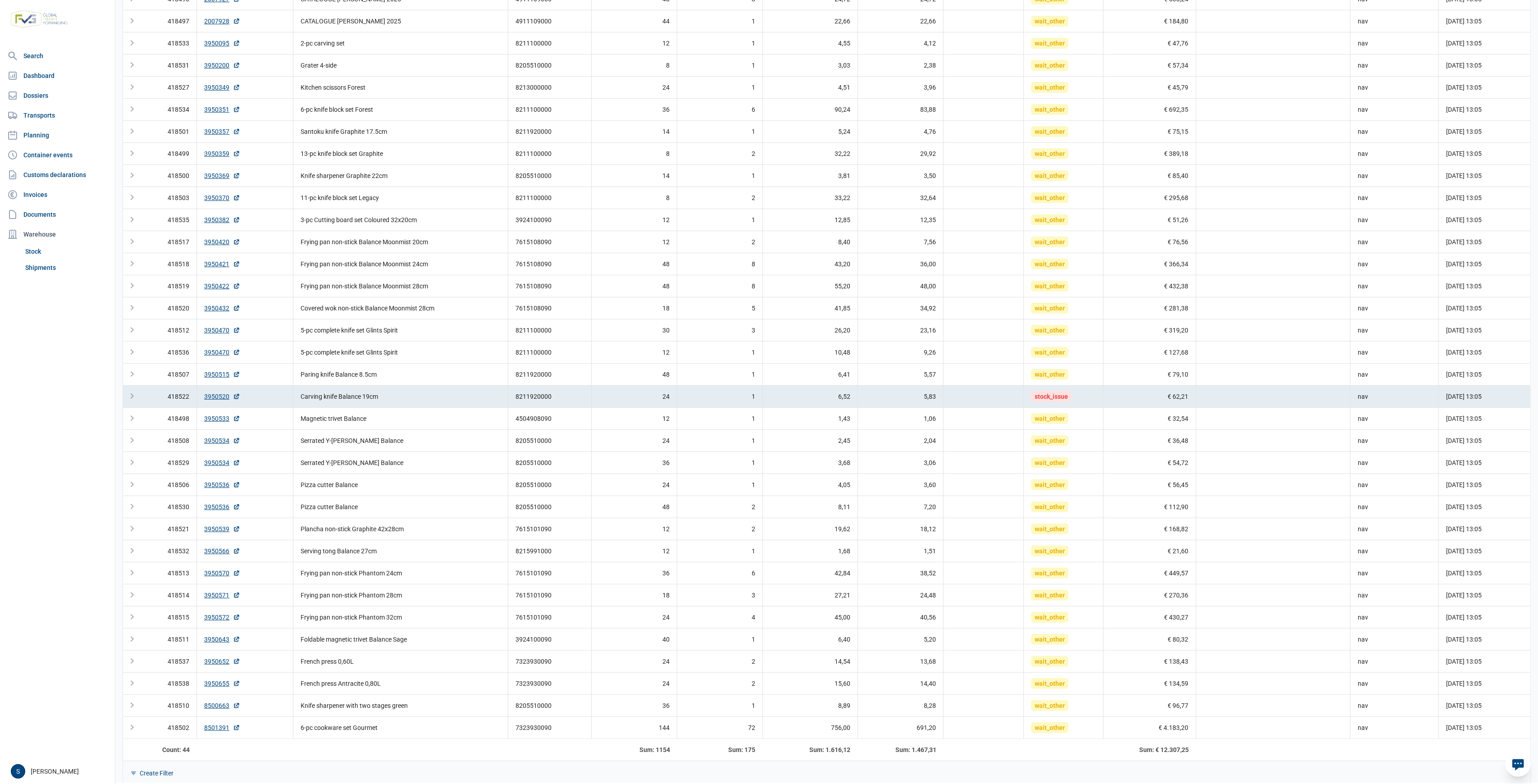
click at [1096, 391] on td "stock_issue" at bounding box center [1064, 396] width 80 height 22
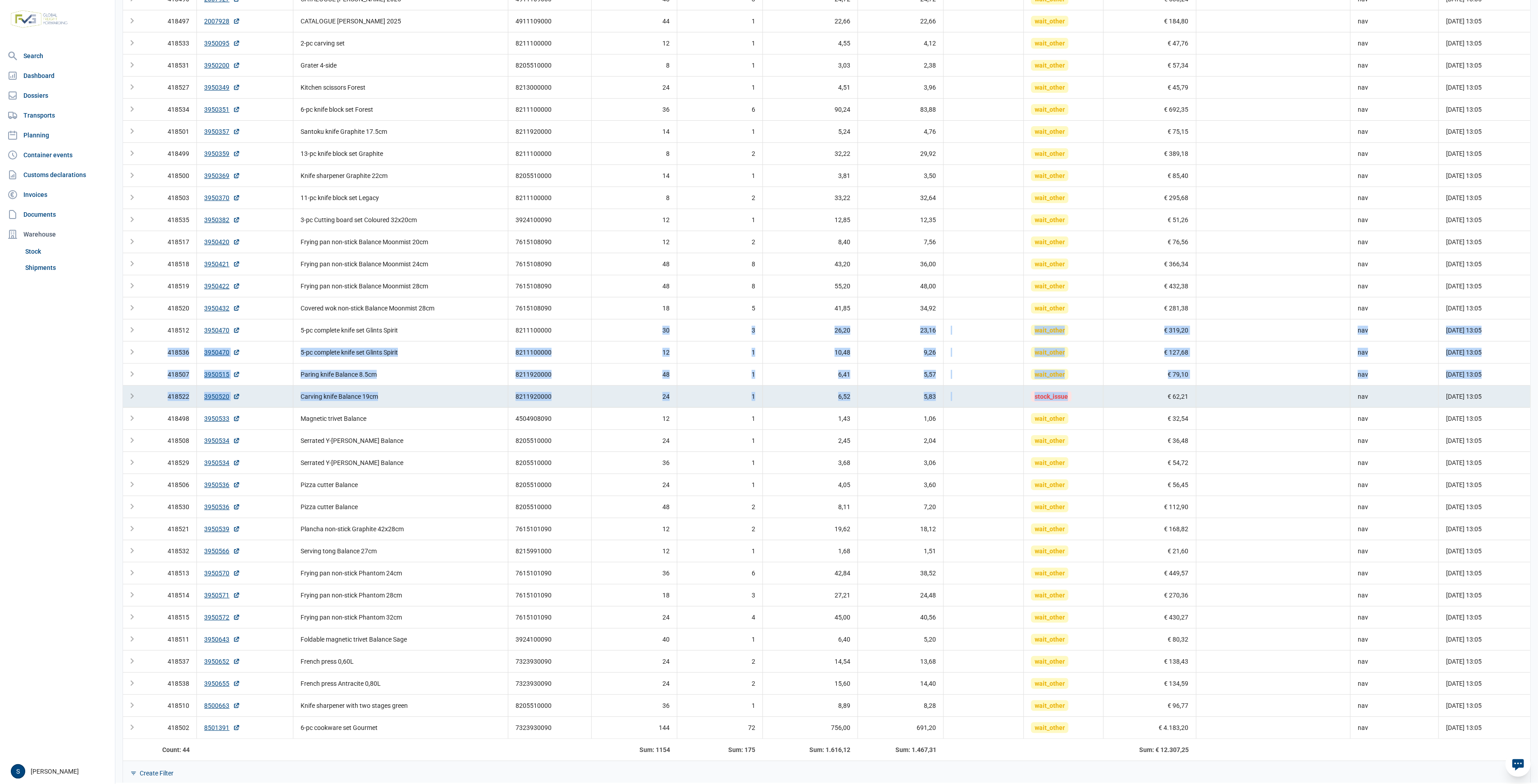
drag, startPoint x: 1067, startPoint y: 392, endPoint x: 661, endPoint y: 326, distance: 411.3
click at [661, 326] on tbody "418509 1100033 3in1 sharpener 8205510000 24 1 6,75 6,00 wait_other € 87,55 nav …" at bounding box center [827, 252] width 1407 height 971
click at [998, 380] on td "Data grid with 44 rows and 14 columns" at bounding box center [983, 374] width 81 height 22
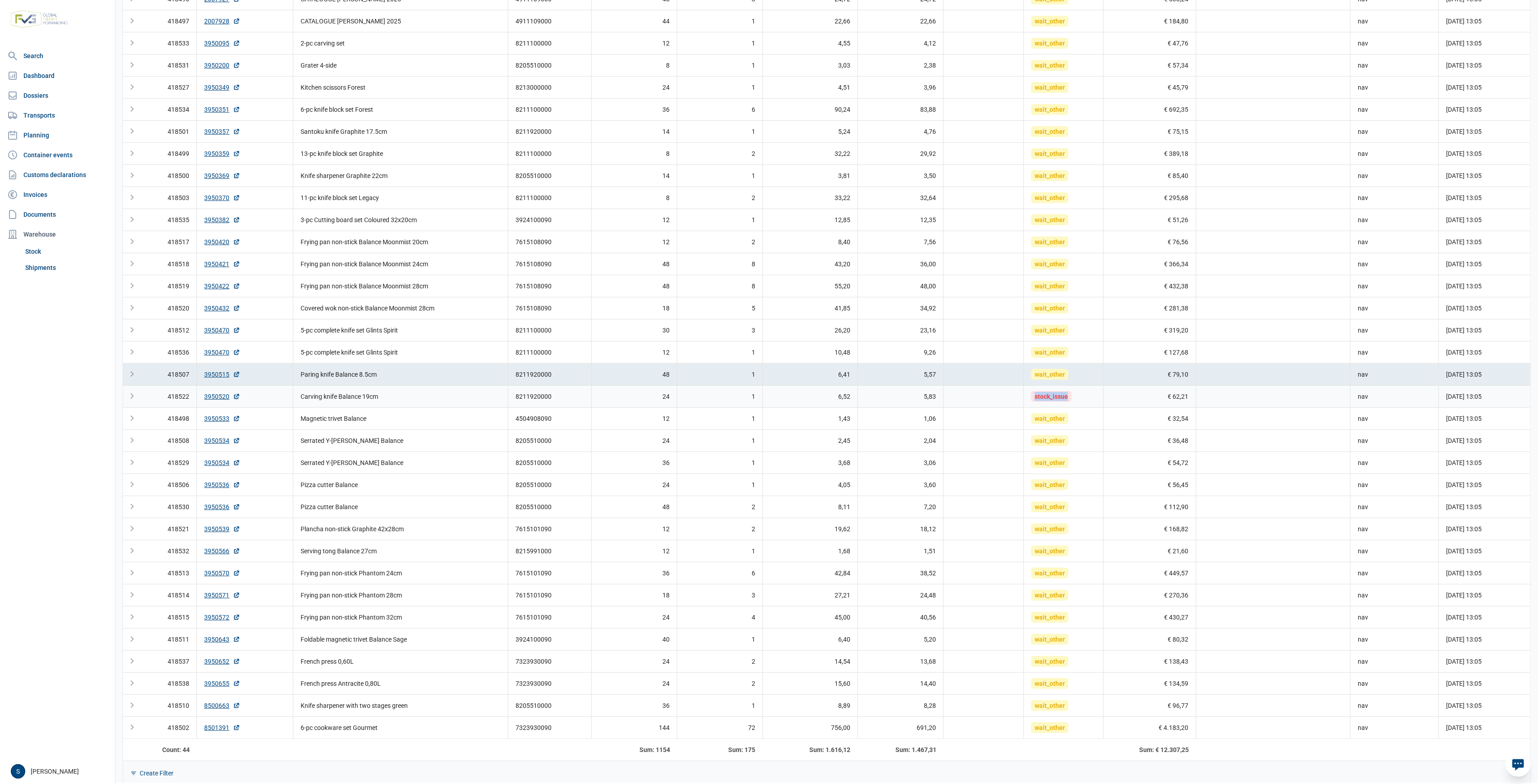
drag, startPoint x: 1007, startPoint y: 395, endPoint x: 1089, endPoint y: 385, distance: 82.6
click at [1089, 385] on tr "418522 3950520 Carving knife Balance 19cm 8211920000 24 1 6,52 5,83 stock_issue…" at bounding box center [827, 396] width 1407 height 22
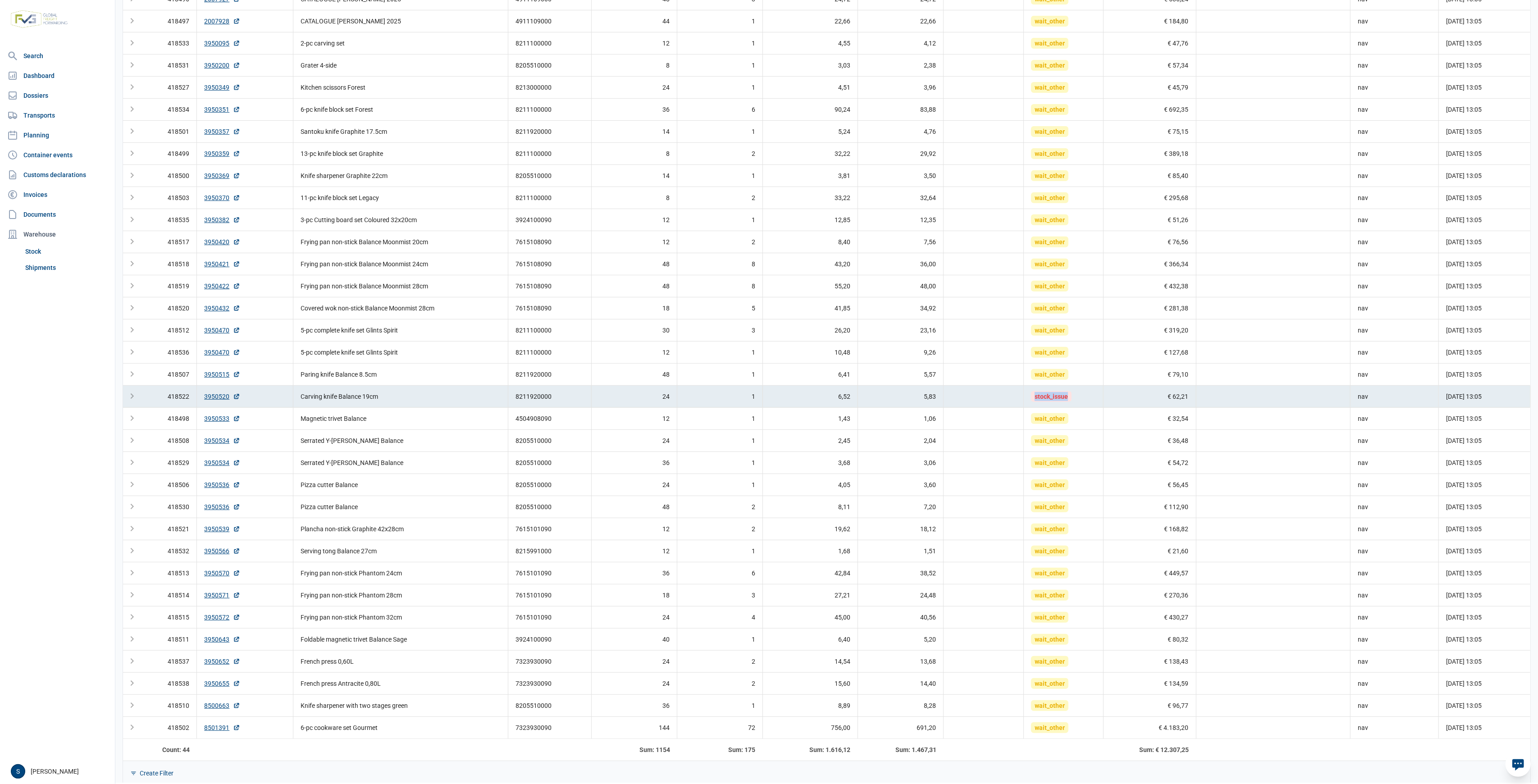
click at [1079, 395] on td "stock_issue" at bounding box center [1064, 396] width 80 height 22
drag, startPoint x: 1079, startPoint y: 395, endPoint x: 744, endPoint y: 367, distance: 336.2
click at [744, 367] on tbody "418509 1100033 3in1 sharpener 8205510000 24 1 6,75 6,00 wait_other € 87,55 nav …" at bounding box center [827, 252] width 1407 height 971
click at [1060, 400] on span "stock_issue" at bounding box center [1051, 396] width 41 height 11
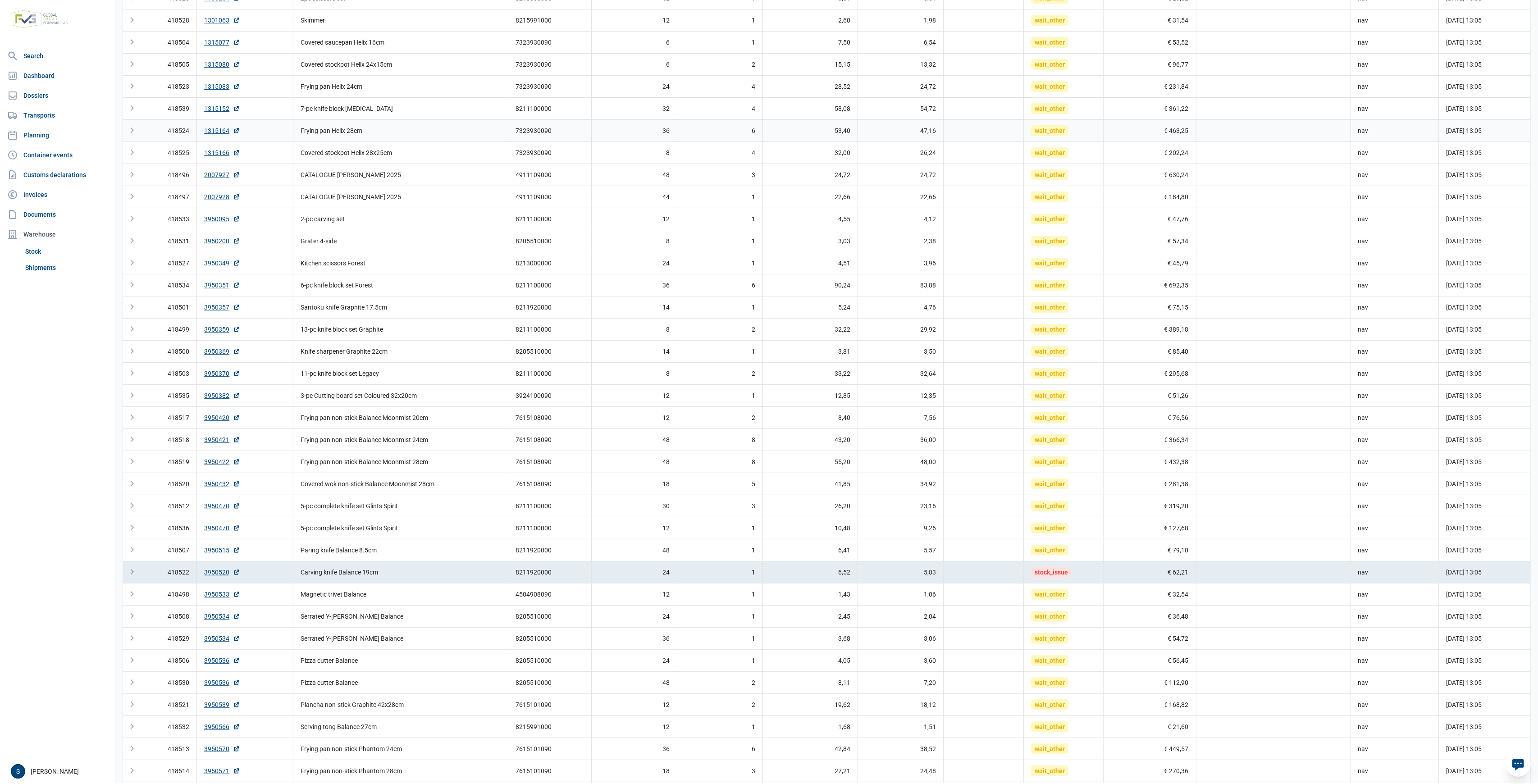
scroll to position [0, 0]
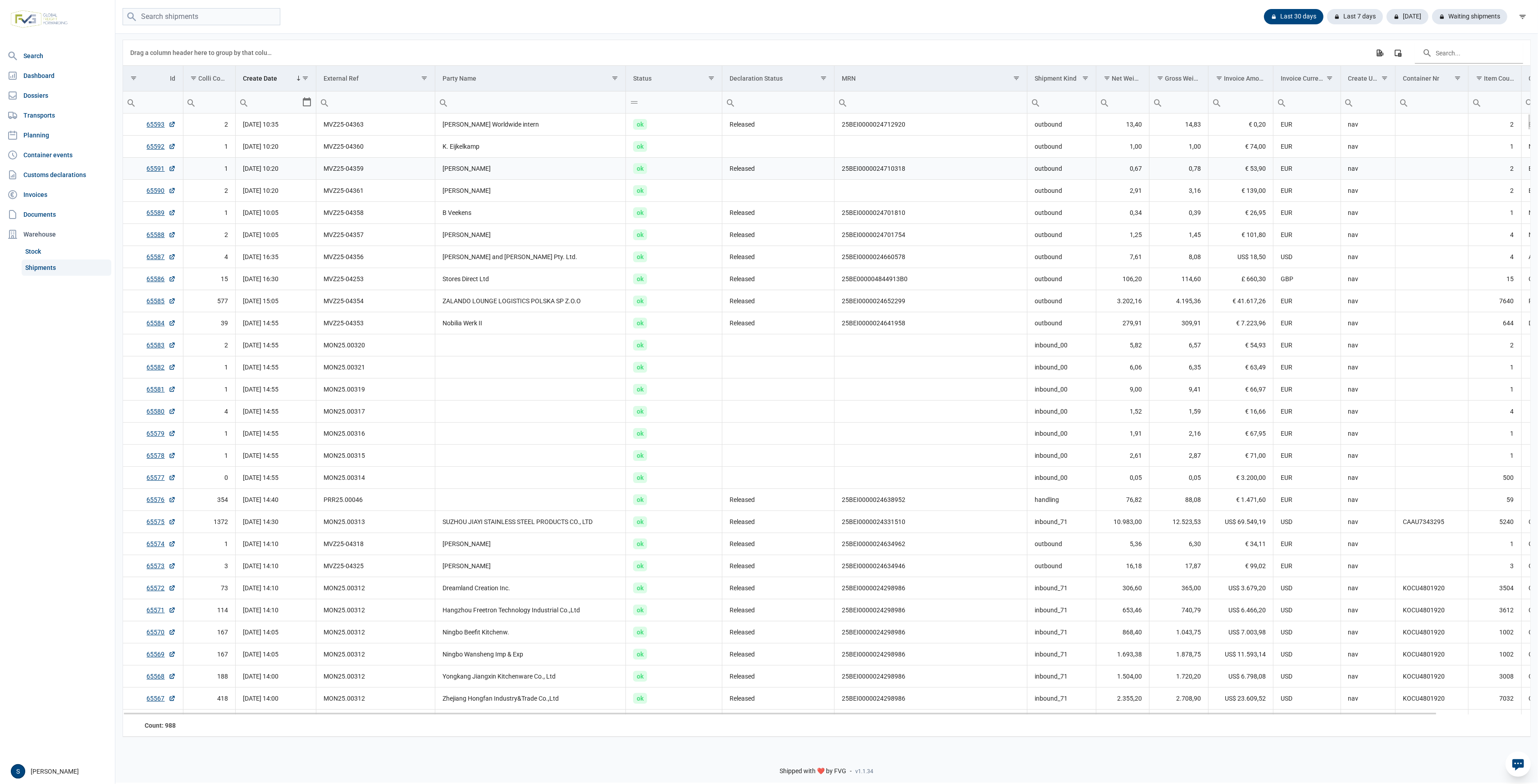
click at [496, 184] on td "[PERSON_NAME]" at bounding box center [531, 190] width 190 height 22
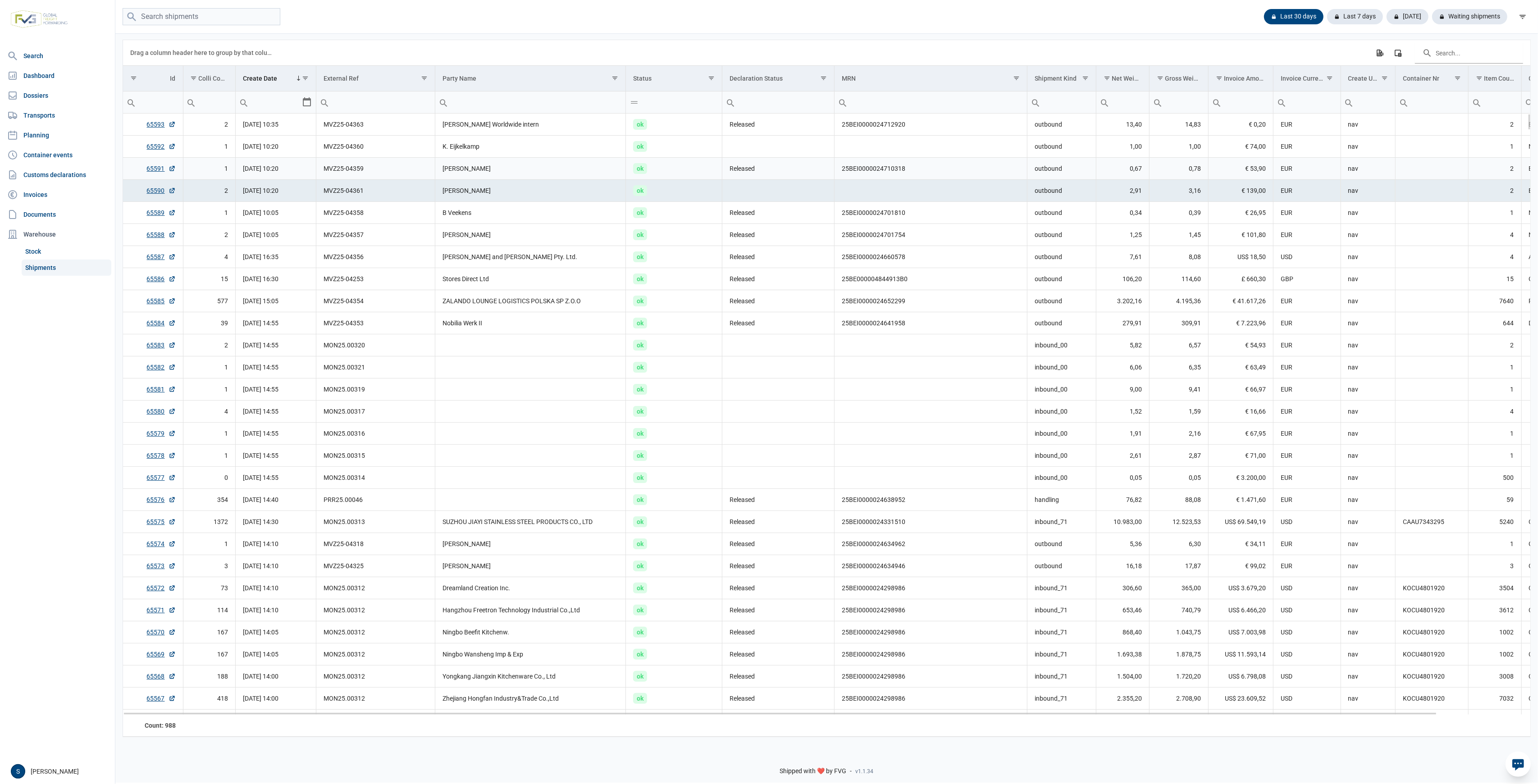
click at [1004, 160] on td "25BEI0000024710318" at bounding box center [931, 169] width 193 height 22
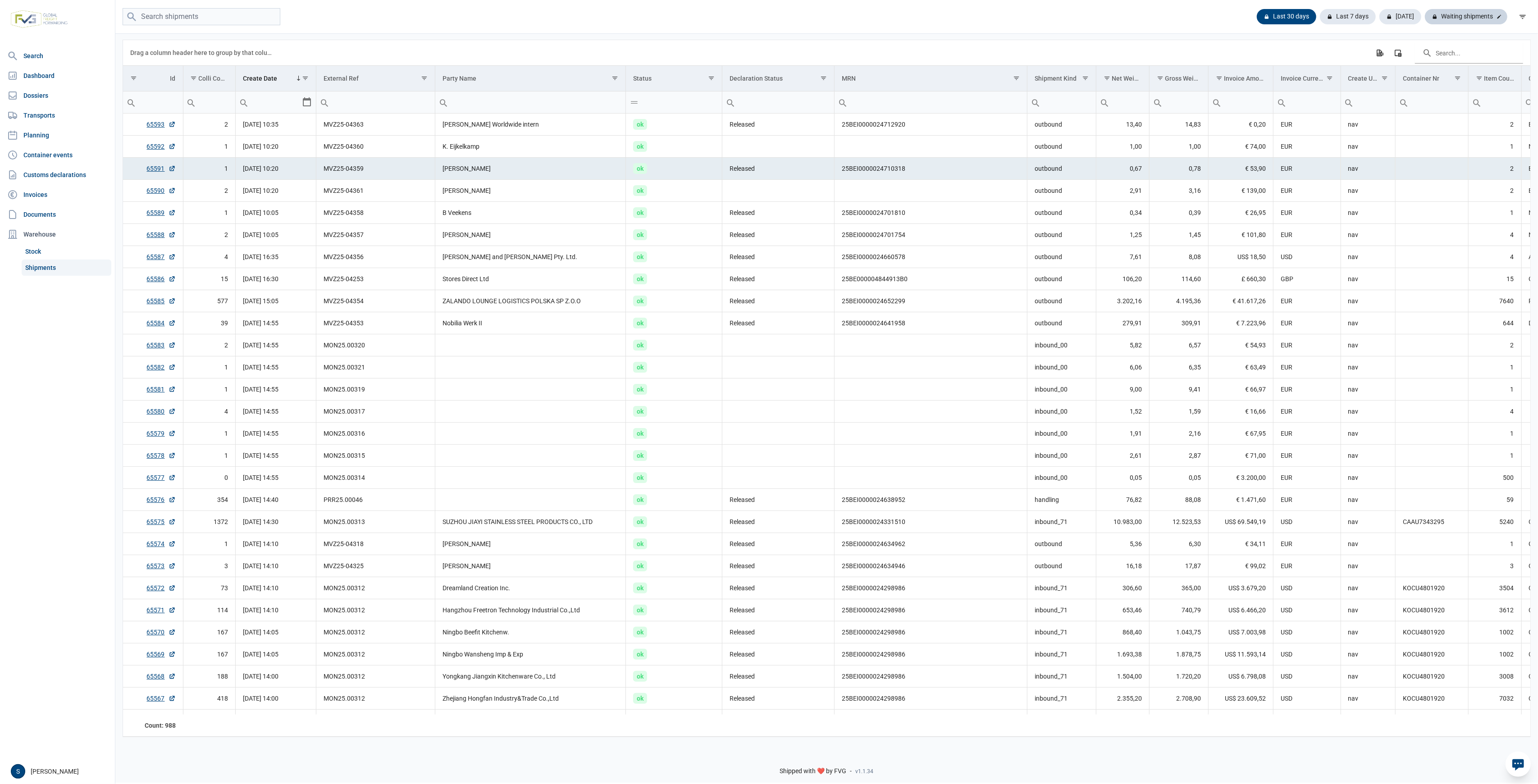
click at [1481, 20] on div "Waiting shipments" at bounding box center [1465, 16] width 82 height 16
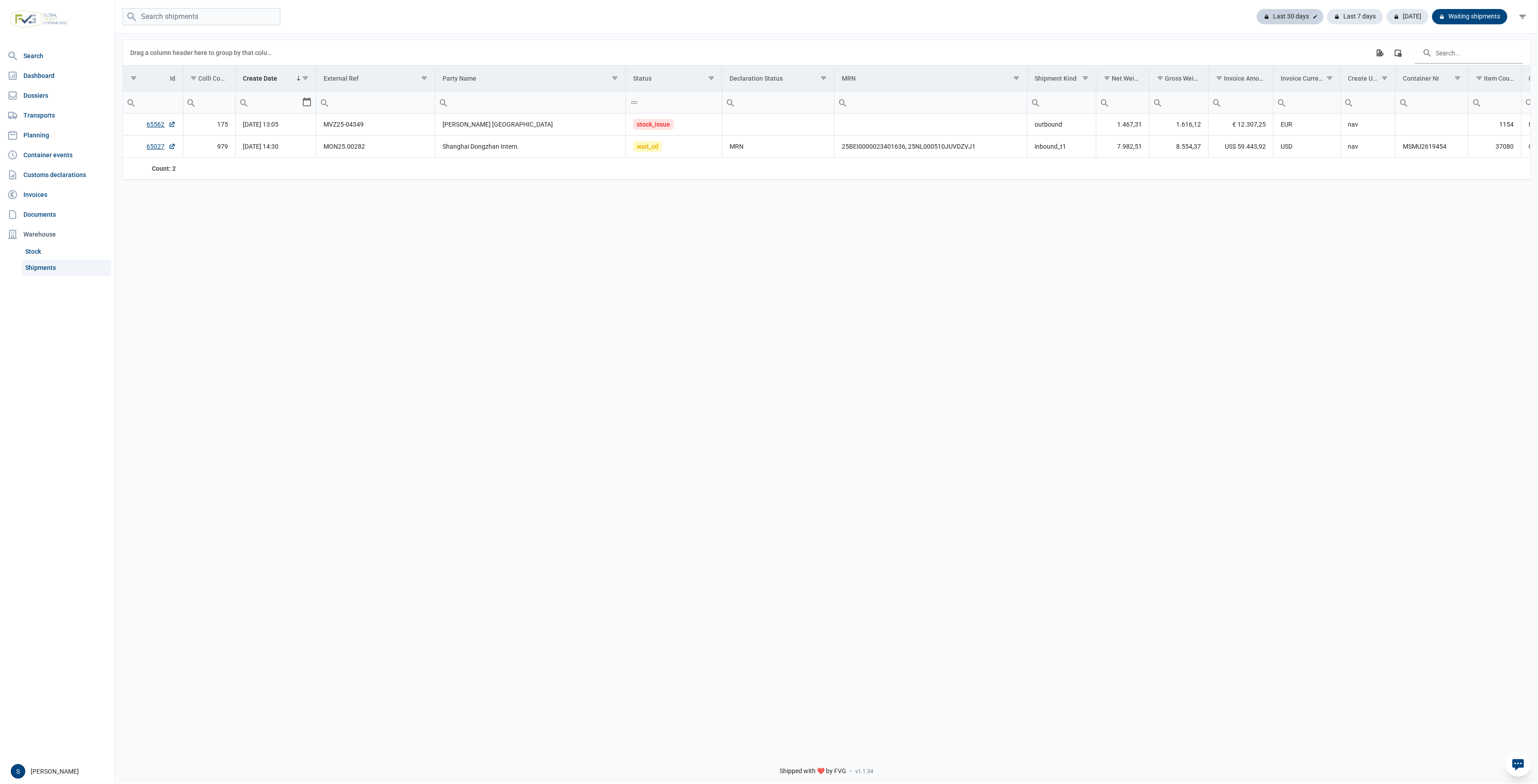
click at [1326, 16] on div "Last 30 days" at bounding box center [1355, 16] width 56 height 16
